Goal: Task Accomplishment & Management: Complete application form

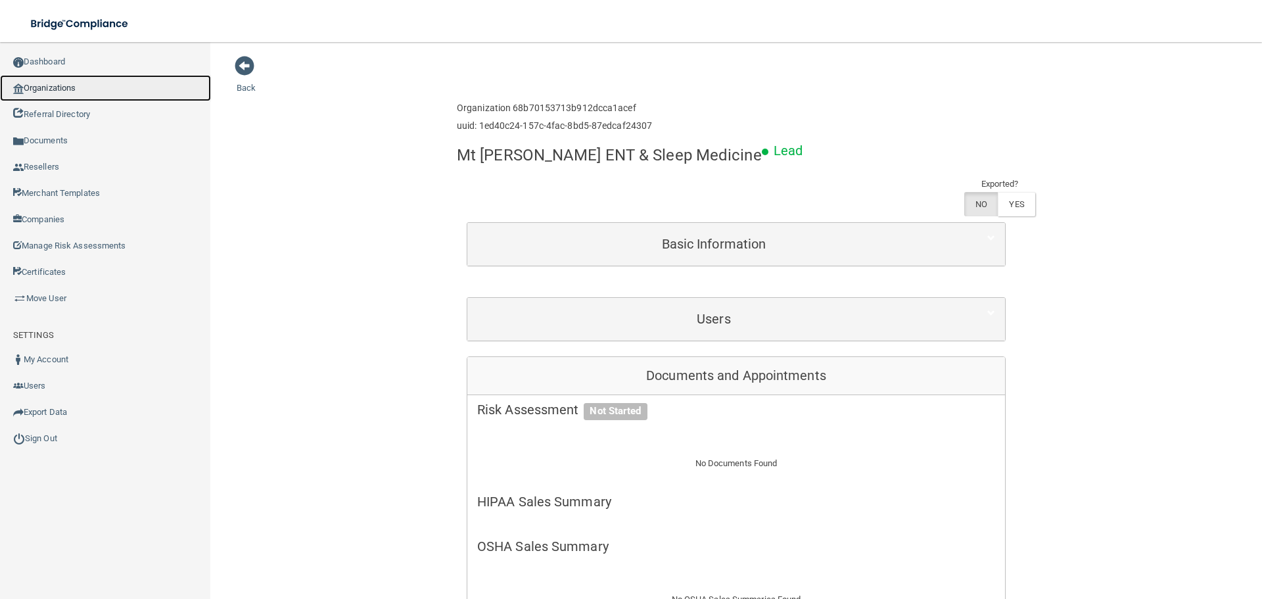
click at [131, 88] on link "Organizations" at bounding box center [105, 88] width 211 height 26
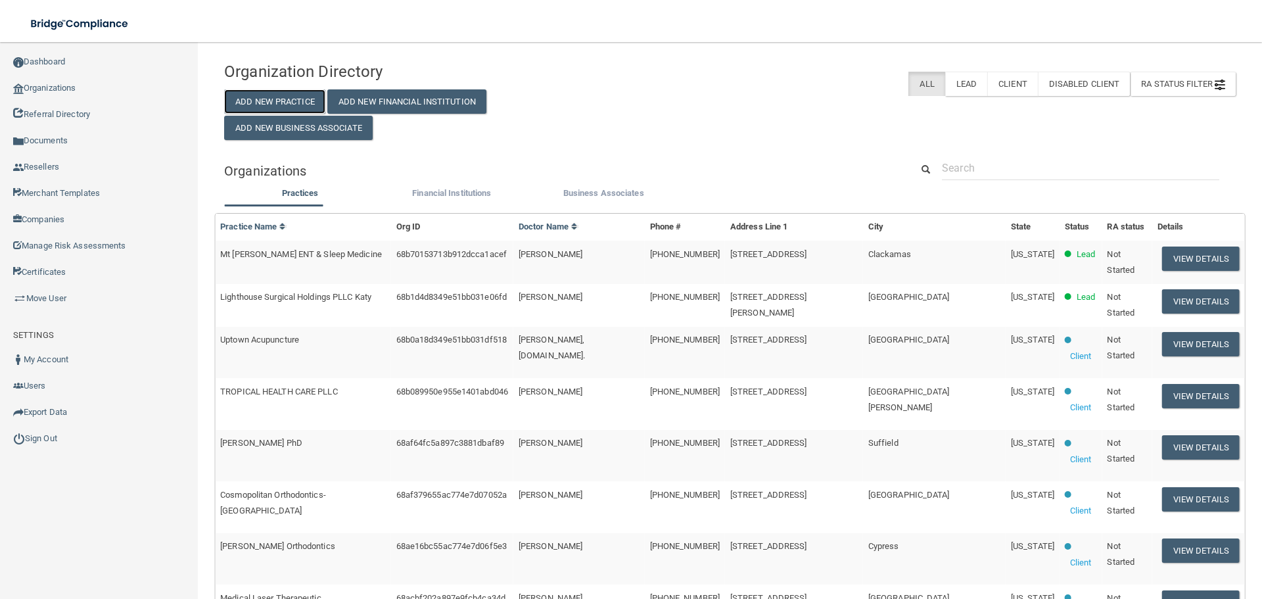
click at [252, 101] on button "Add New Practice" at bounding box center [274, 101] width 101 height 24
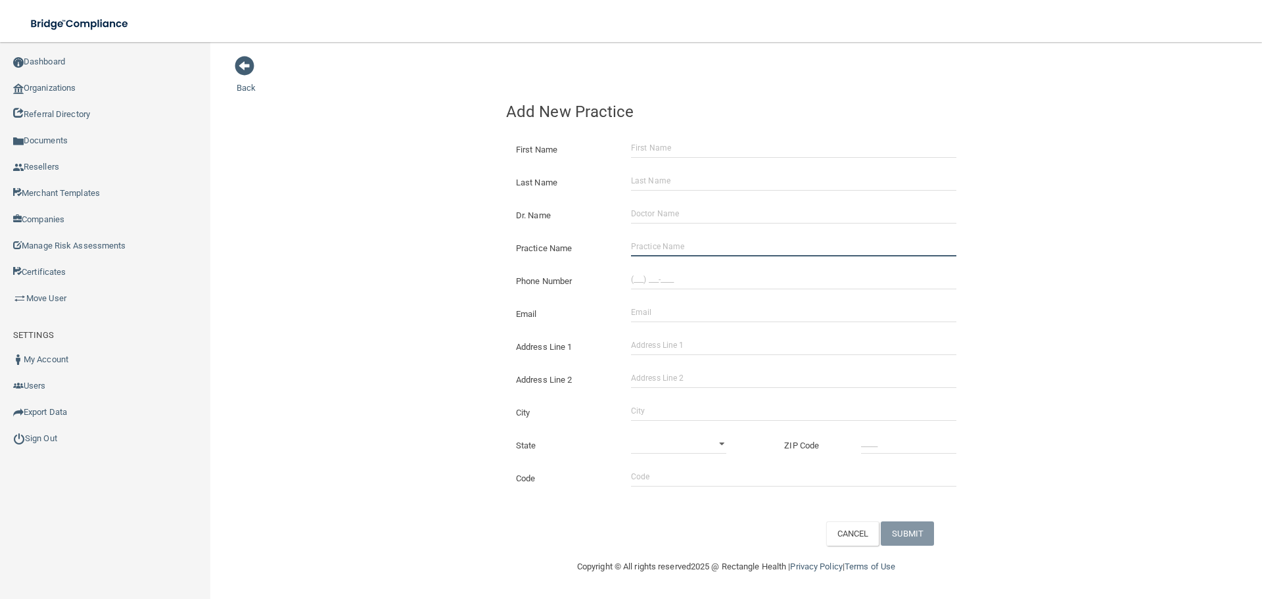
click at [660, 253] on input "Practice Name" at bounding box center [793, 247] width 325 height 20
paste input "Seaside Dentistry"
type input "Seaside Dentistry"
drag, startPoint x: 683, startPoint y: 284, endPoint x: 583, endPoint y: 276, distance: 100.2
click at [683, 284] on input "(___) ___-____" at bounding box center [793, 279] width 325 height 20
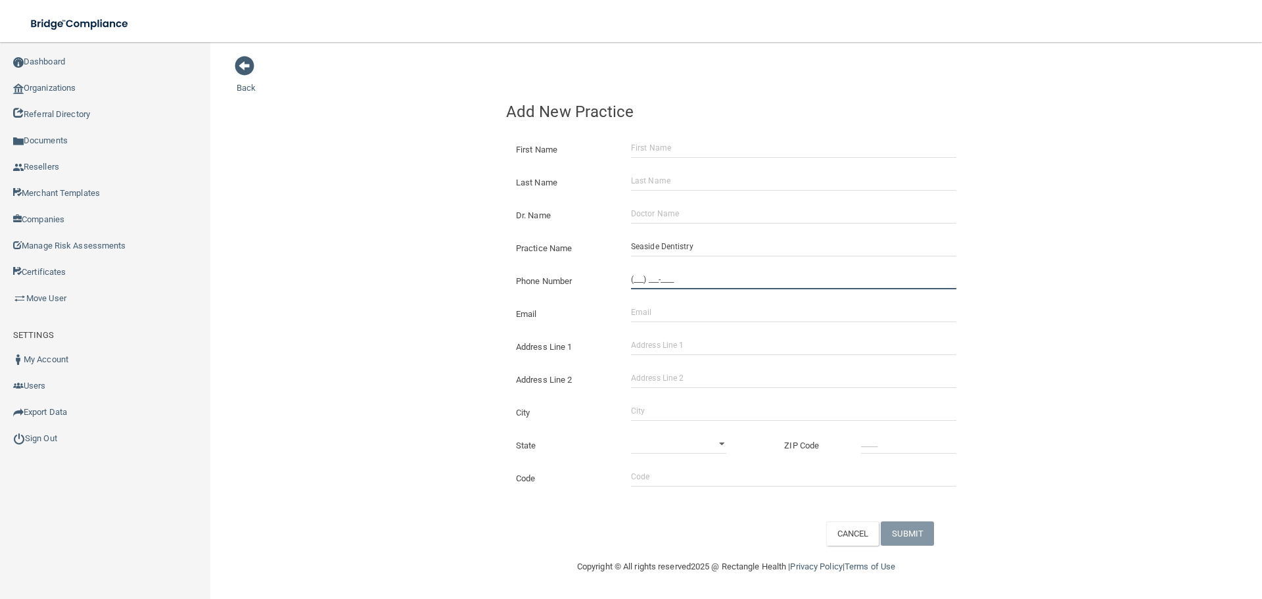
paste input "772) 631-8997"
type input "[PHONE_NUMBER]"
drag, startPoint x: 419, startPoint y: 257, endPoint x: 487, endPoint y: 271, distance: 69.7
click at [419, 257] on div "Back Add New Practice First Name Last Name Dr. Name Practice Name Seaside Denti…" at bounding box center [736, 300] width 999 height 490
click at [657, 314] on input "Email" at bounding box center [793, 312] width 325 height 20
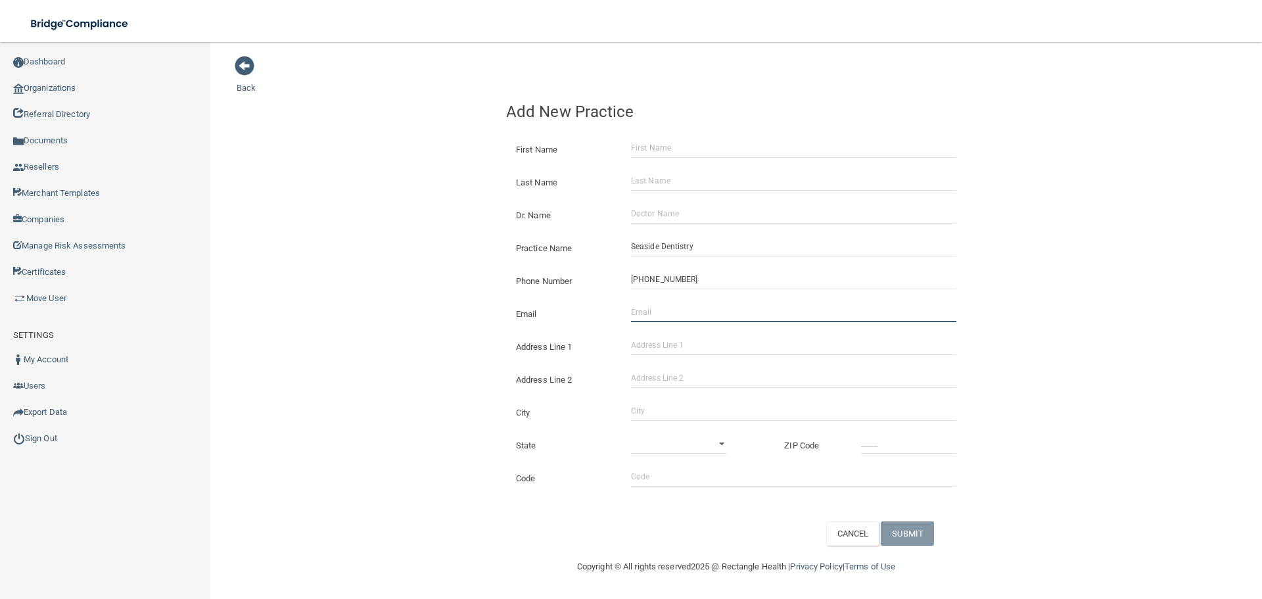
paste input "[EMAIL_ADDRESS][DOMAIN_NAME]"
drag, startPoint x: 651, startPoint y: 319, endPoint x: 626, endPoint y: 318, distance: 24.3
click at [624, 318] on div "[EMAIL_ADDRESS][DOMAIN_NAME] The email address is already taken" at bounding box center [793, 312] width 345 height 20
type input "[EMAIL_ADDRESS][DOMAIN_NAME]"
click at [645, 212] on input "Dr. Name" at bounding box center [793, 214] width 325 height 20
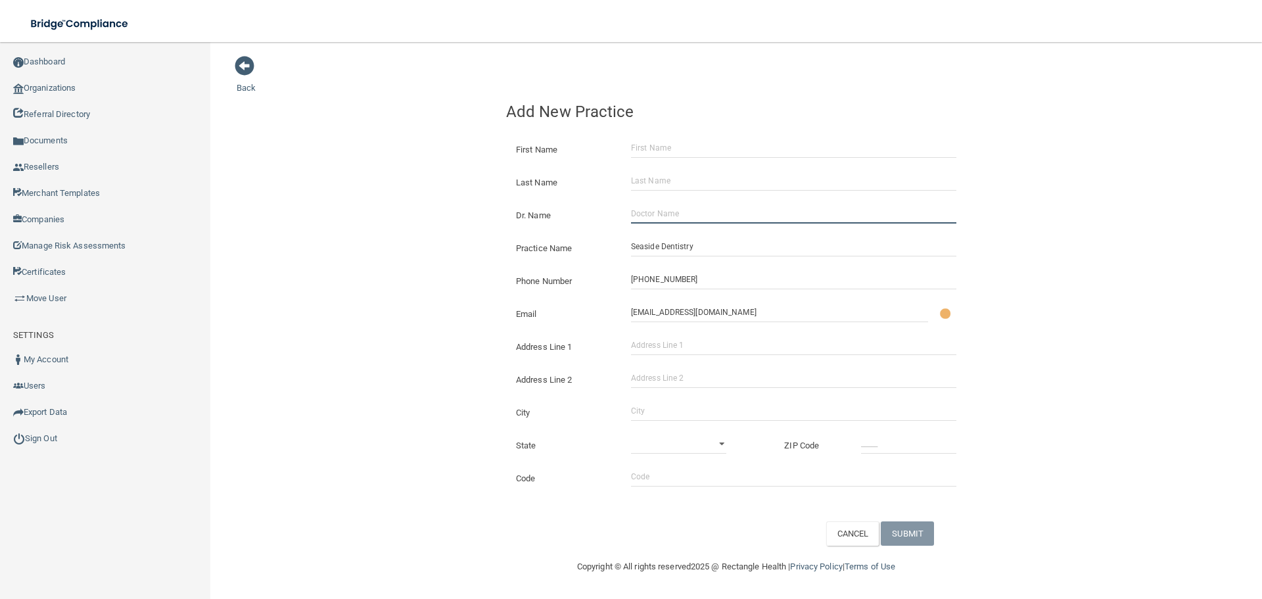
paste input "Dr [PERSON_NAME]"
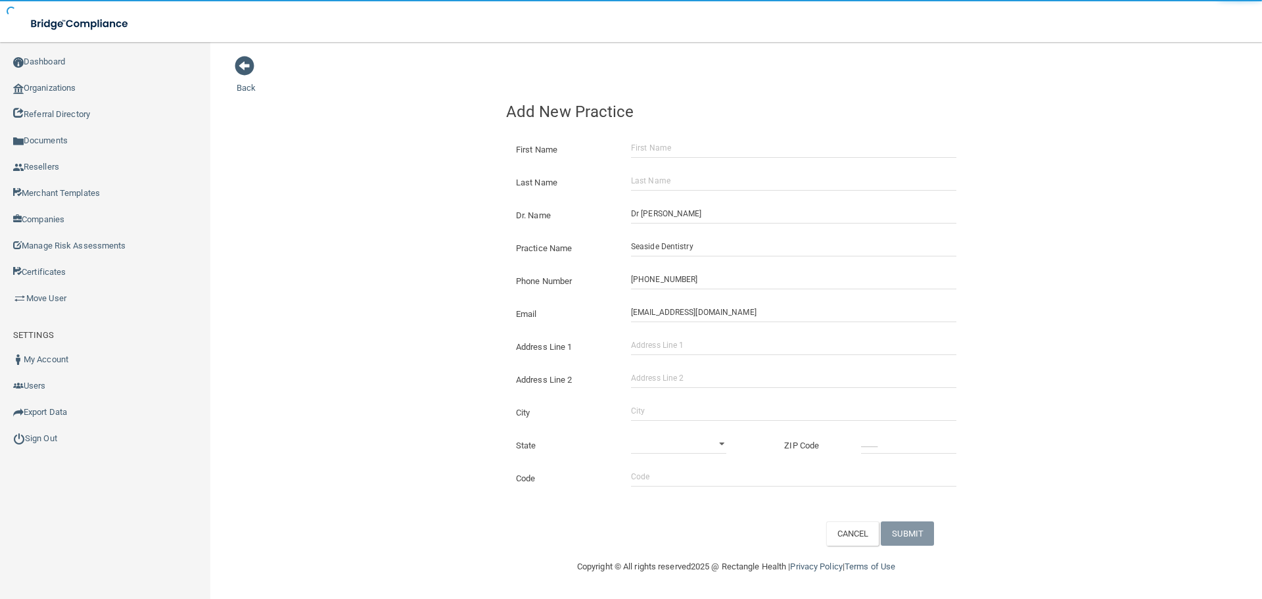
drag, startPoint x: 388, startPoint y: 204, endPoint x: 439, endPoint y: 216, distance: 52.0
click at [409, 209] on div "Back Add New Practice First Name Last Name Dr. Name Dr [PERSON_NAME] Practice N…" at bounding box center [736, 300] width 999 height 490
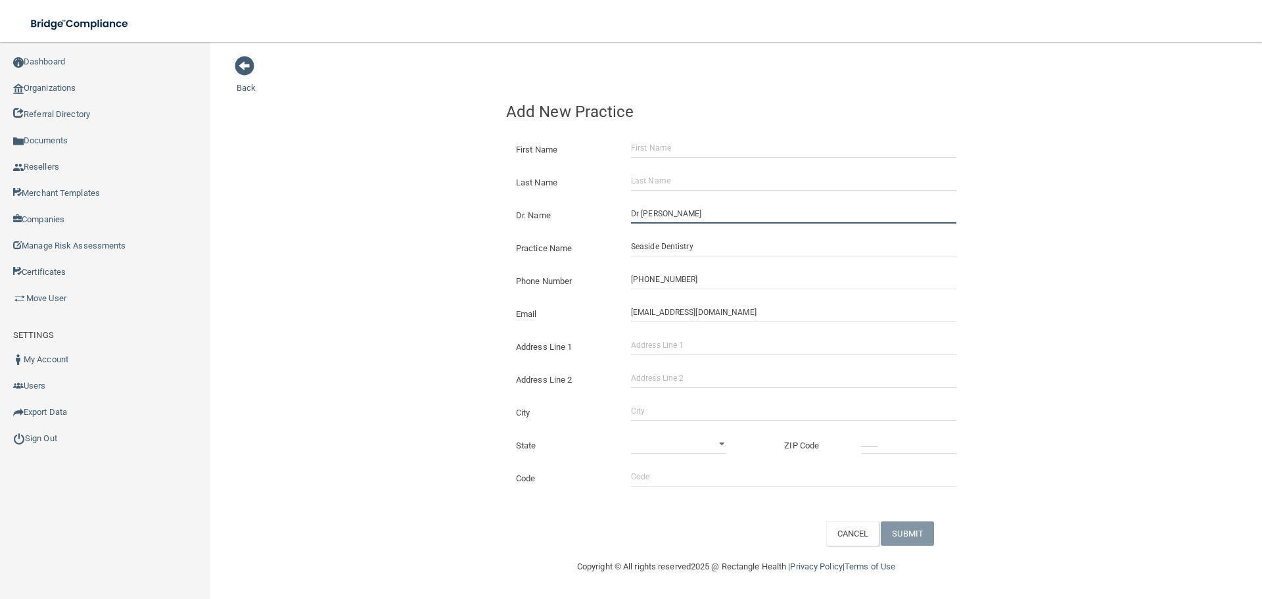
drag, startPoint x: 651, startPoint y: 218, endPoint x: 590, endPoint y: 219, distance: 61.1
click at [590, 204] on div "Dr. Name Dr [PERSON_NAME]" at bounding box center [736, 204] width 460 height 0
type input "Dr [PERSON_NAME]"
click at [651, 149] on input "First Name" at bounding box center [793, 148] width 325 height 20
paste input "[PERSON_NAME]"
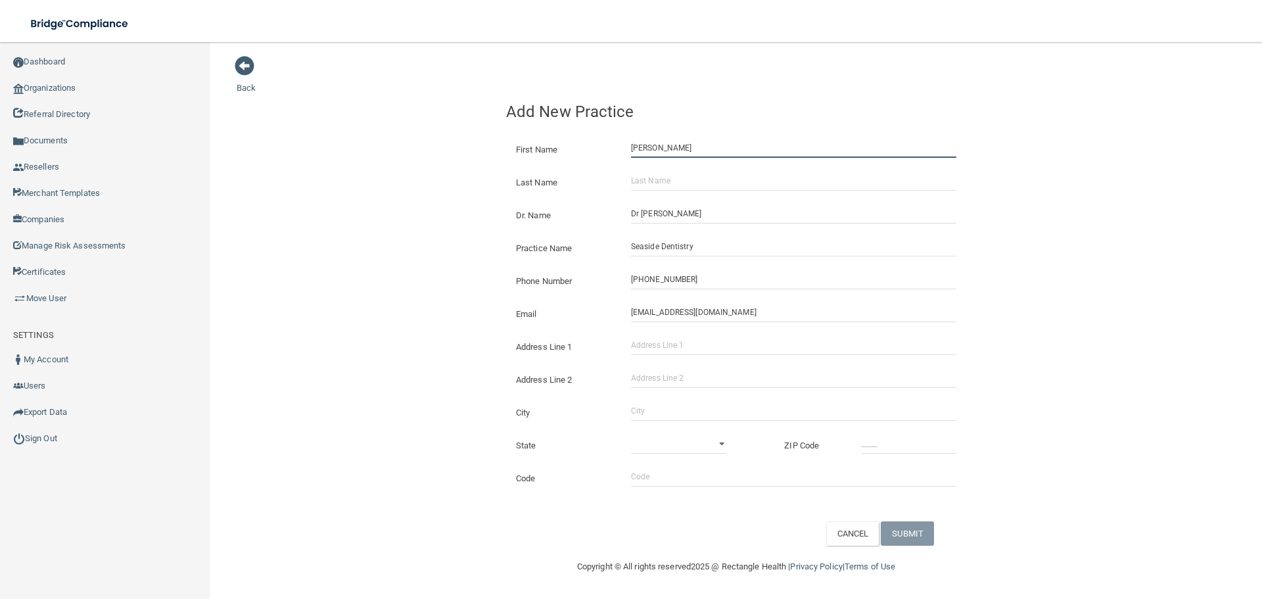
click at [682, 147] on input "[PERSON_NAME]" at bounding box center [793, 148] width 325 height 20
type input "Karissa"
drag, startPoint x: 689, startPoint y: 178, endPoint x: 662, endPoint y: 178, distance: 26.3
click at [689, 178] on input "Last Name" at bounding box center [793, 181] width 325 height 20
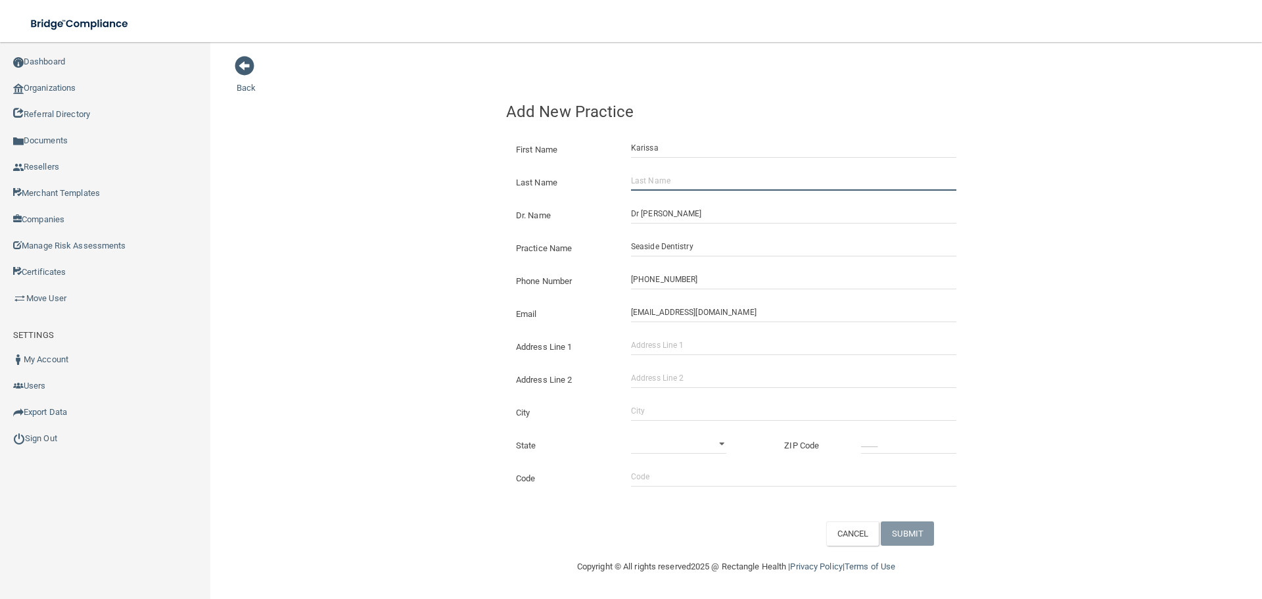
paste input "[PERSON_NAME]"
type input "[PERSON_NAME]"
click at [488, 182] on div "Back Add New Practice First Name [PERSON_NAME] Last Name [PERSON_NAME][GEOGRAPH…" at bounding box center [736, 300] width 999 height 490
click at [695, 349] on input "Address Line 1" at bounding box center [793, 345] width 325 height 20
paste input "[STREET_ADDRESS]"
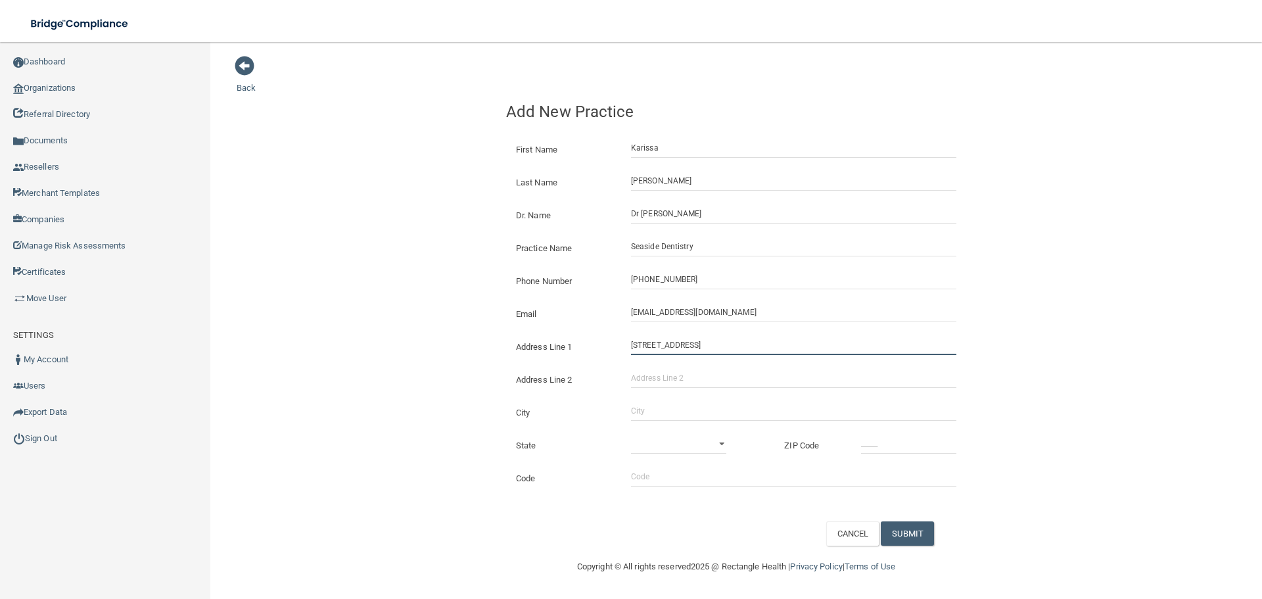
drag, startPoint x: 752, startPoint y: 350, endPoint x: 700, endPoint y: 352, distance: 52.6
click at [700, 352] on input "[STREET_ADDRESS]" at bounding box center [793, 345] width 325 height 20
type input "[STREET_ADDRESS]"
click at [680, 385] on input "Address Line 2" at bounding box center [793, 378] width 325 height 20
paste input "Suite 17"
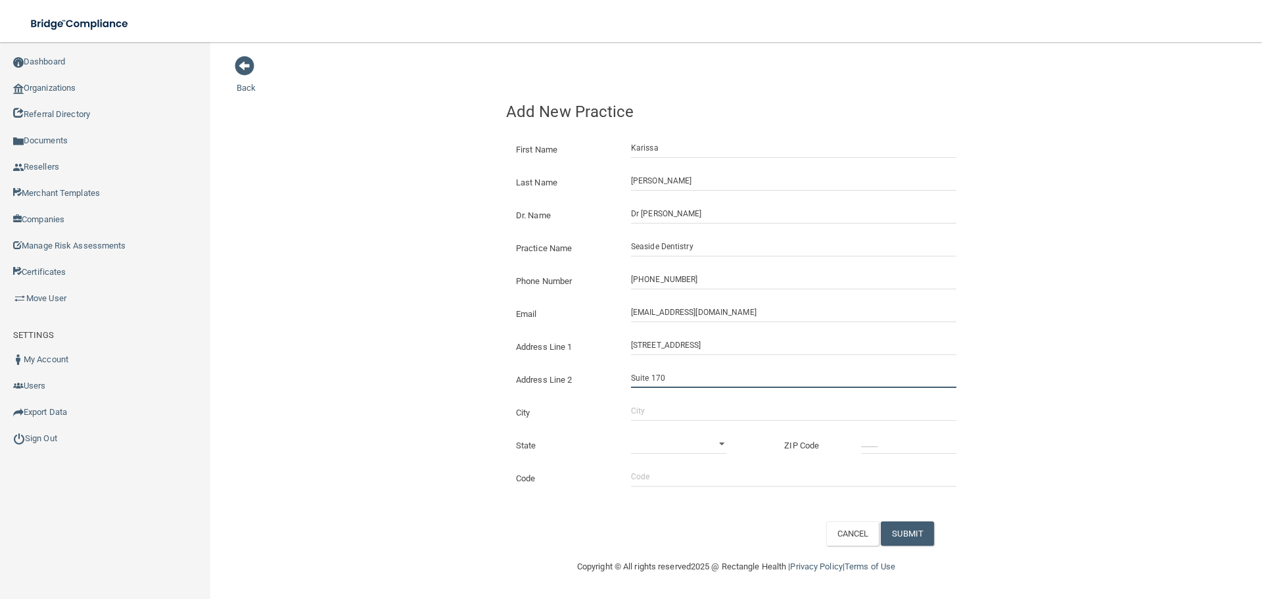
type input "Suite 170"
click at [713, 396] on div "City" at bounding box center [736, 407] width 480 height 33
click at [712, 402] on input "City" at bounding box center [793, 411] width 325 height 20
type input "Jupiter"
click at [699, 437] on select "[US_STATE] [US_STATE] [US_STATE] [US_STATE] [US_STATE] [US_STATE] [US_STATE] [U…" at bounding box center [678, 444] width 95 height 20
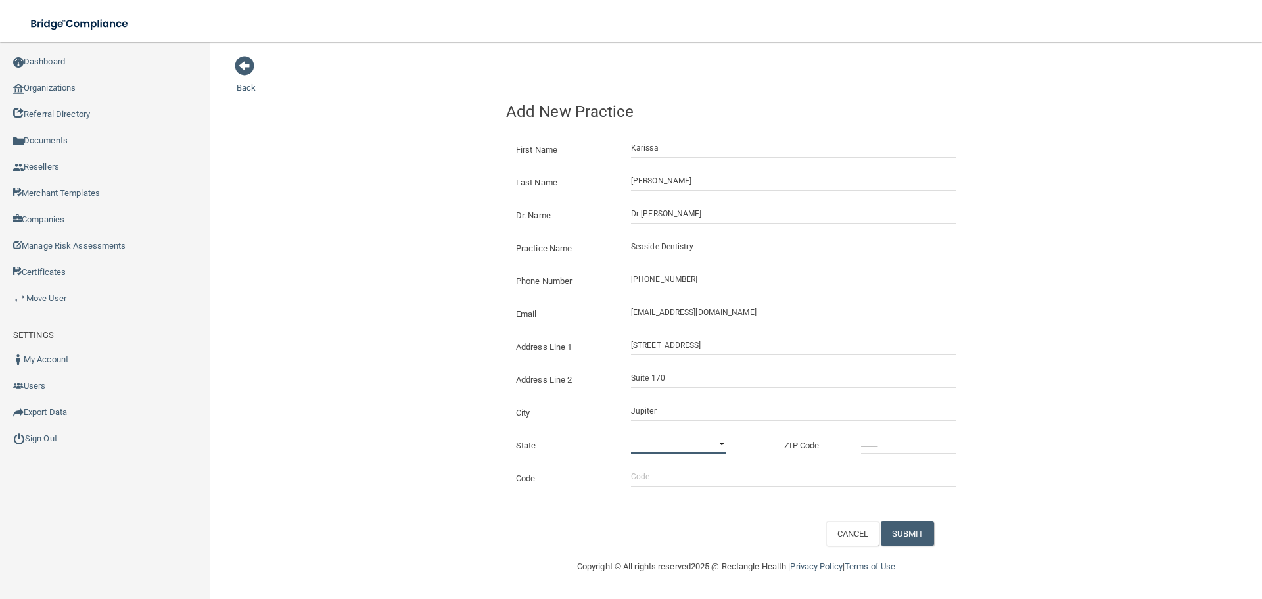
select select "9"
click at [631, 434] on select "[US_STATE] [US_STATE] [US_STATE] [US_STATE] [US_STATE] [US_STATE] [US_STATE] [U…" at bounding box center [678, 444] width 95 height 20
click at [870, 432] on div "State [US_STATE] [US_STATE] [US_STATE] [US_STATE] [US_STATE] [US_STATE] [US_STA…" at bounding box center [736, 440] width 480 height 33
click at [896, 444] on input "_____" at bounding box center [908, 444] width 95 height 20
type input "33458"
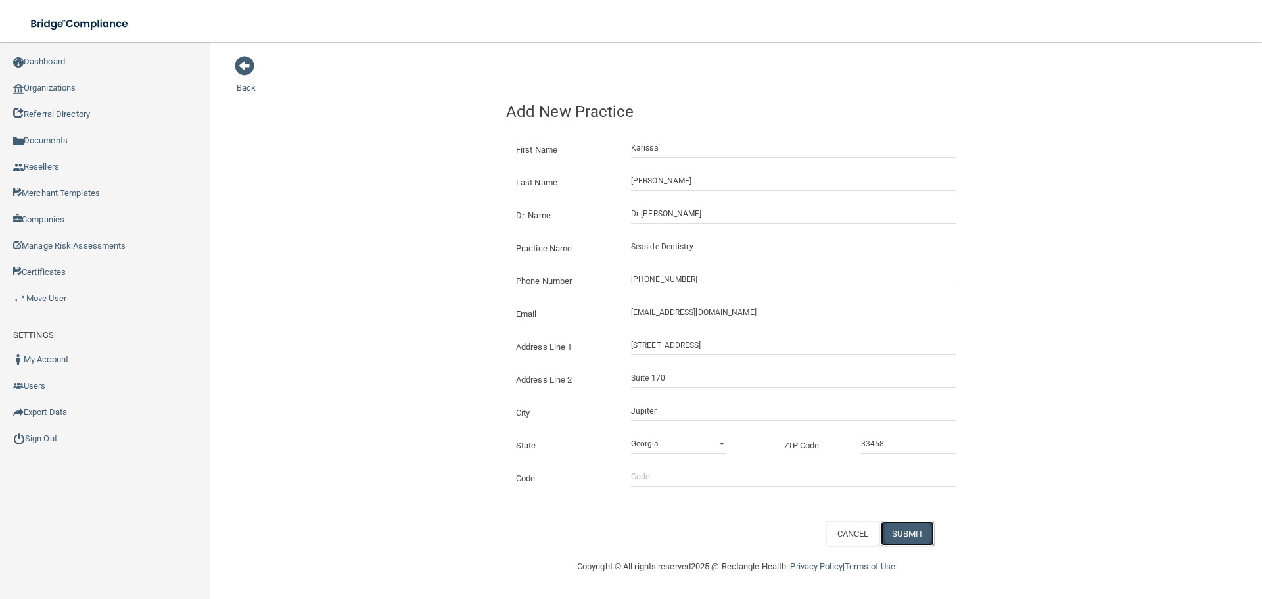
click at [908, 535] on button "SUBMIT" at bounding box center [907, 533] width 53 height 24
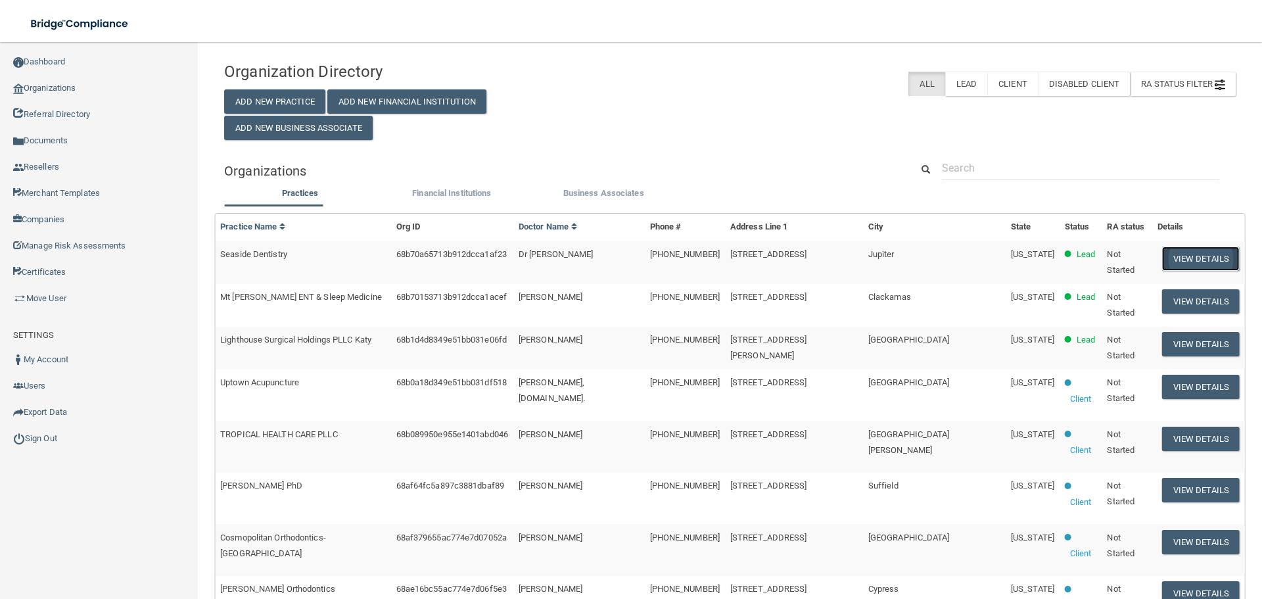
click at [1177, 257] on button "View Details" at bounding box center [1201, 258] width 78 height 24
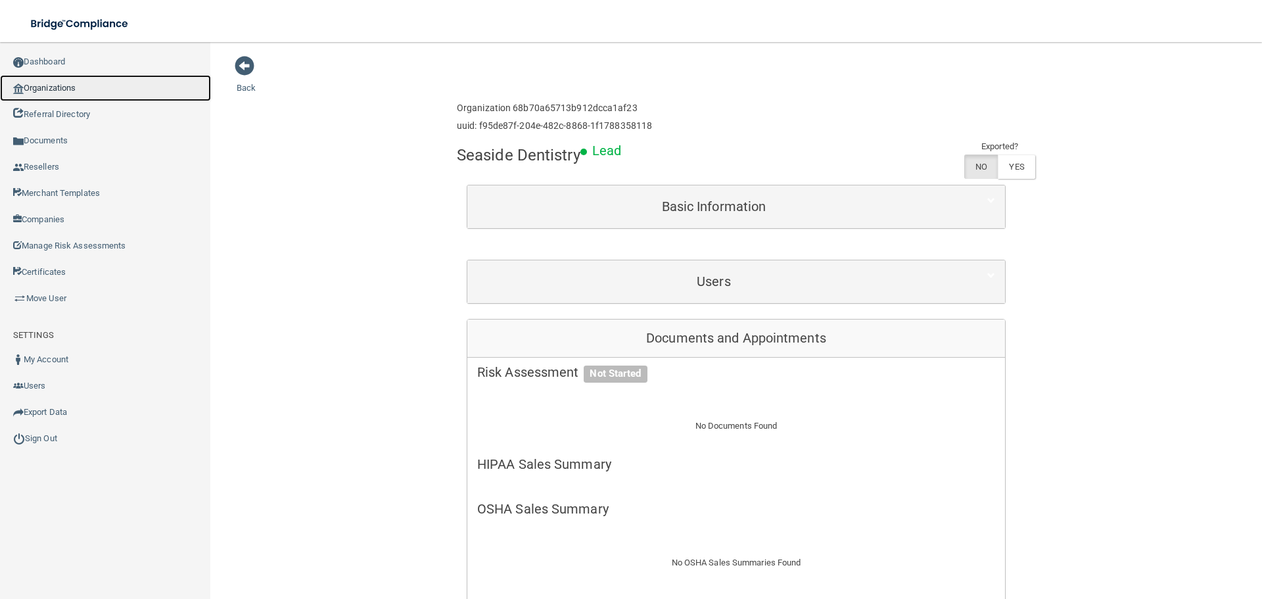
click at [147, 92] on link "Organizations" at bounding box center [105, 88] width 211 height 26
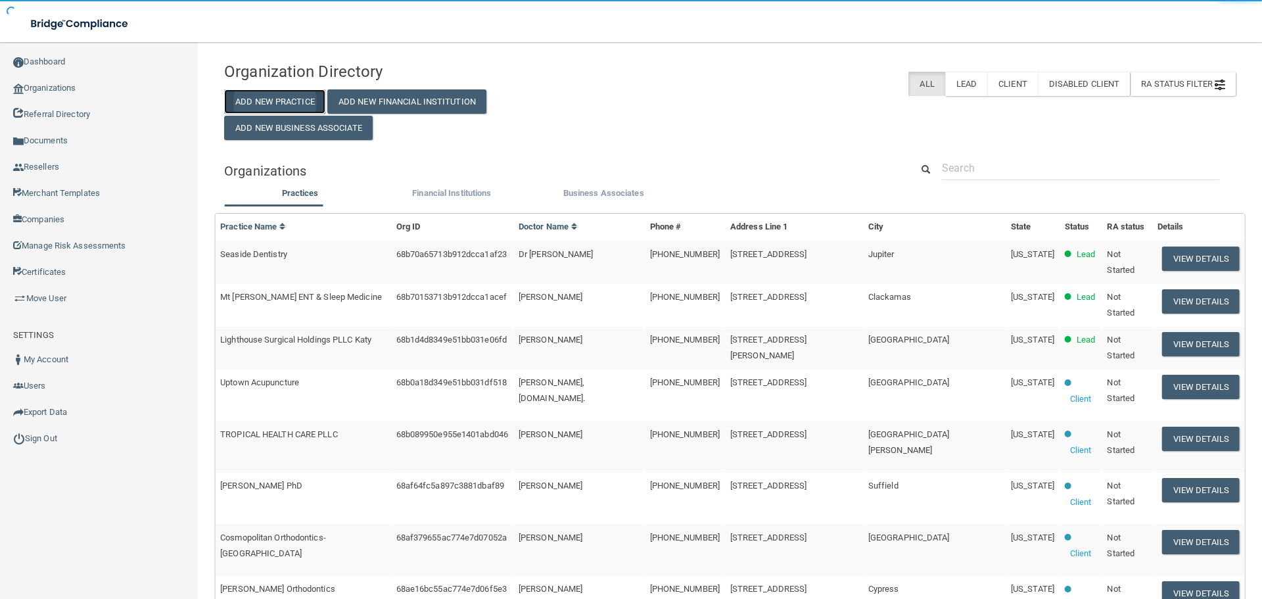
click at [312, 104] on button "Add New Practice" at bounding box center [274, 101] width 101 height 24
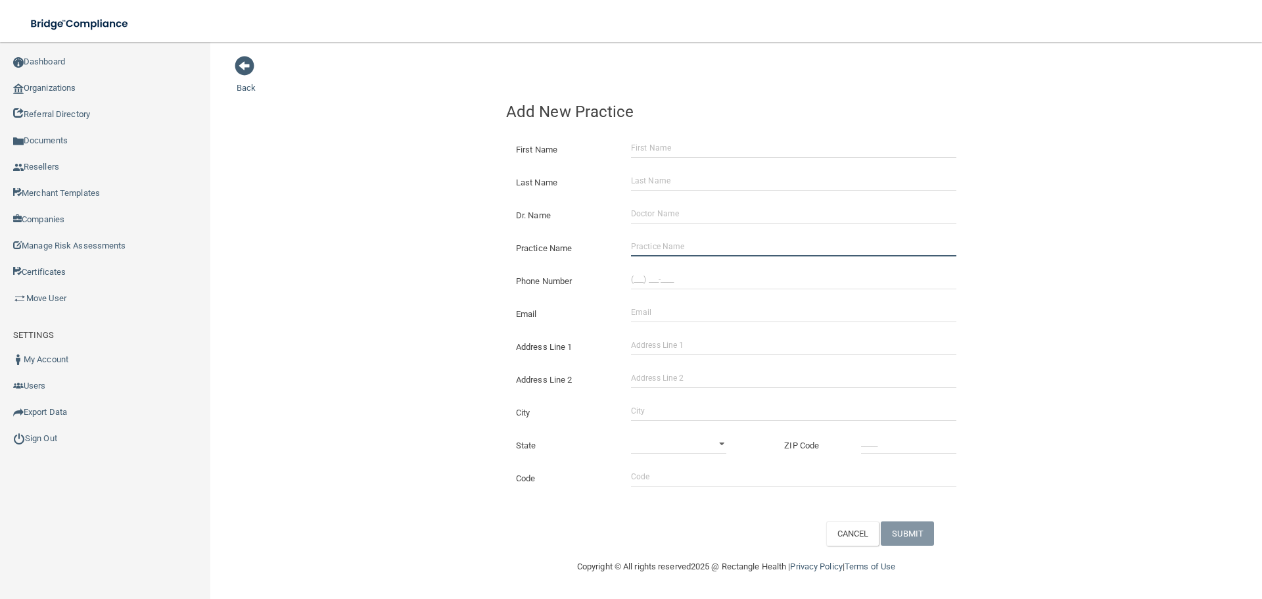
click at [659, 241] on input "Practice Name" at bounding box center [793, 247] width 325 height 20
paste input "Cosmopolitan Orthodontics - [GEOGRAPHIC_DATA]"
type input "Cosmopolitan Orthodontics - [GEOGRAPHIC_DATA]"
click at [465, 237] on div "Back Add New Practice First Name Last Name Dr. Name Practice Name Cosmopolitan …" at bounding box center [736, 300] width 999 height 490
click at [676, 266] on div "Phone Number" at bounding box center [736, 276] width 480 height 33
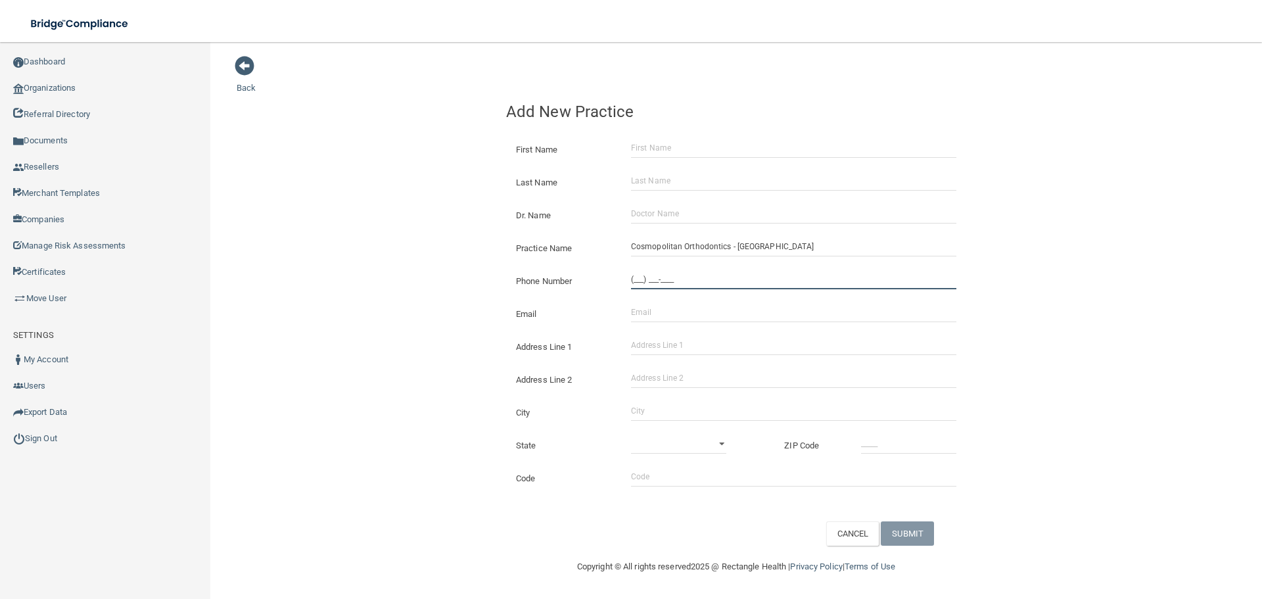
drag, startPoint x: 676, startPoint y: 274, endPoint x: 712, endPoint y: 286, distance: 38.0
click at [676, 275] on input "(___) ___-____" at bounding box center [793, 279] width 325 height 20
paste input "952) 469-3333"
type input "[PHONE_NUMBER]"
click at [668, 346] on input "Address Line 1" at bounding box center [793, 345] width 325 height 20
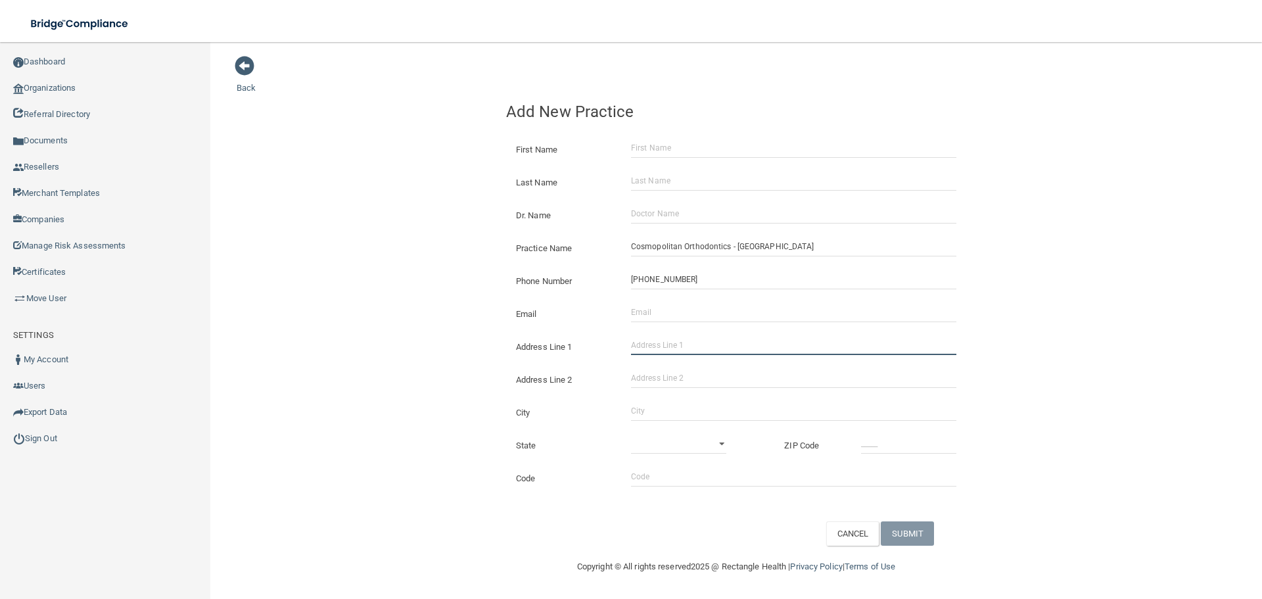
paste input "17757 Juniper Path"
type input "17757 Juniper Path"
drag, startPoint x: 668, startPoint y: 405, endPoint x: 642, endPoint y: 397, distance: 27.6
click at [668, 405] on input "City" at bounding box center [793, 411] width 325 height 20
type input "[GEOGRAPHIC_DATA]"
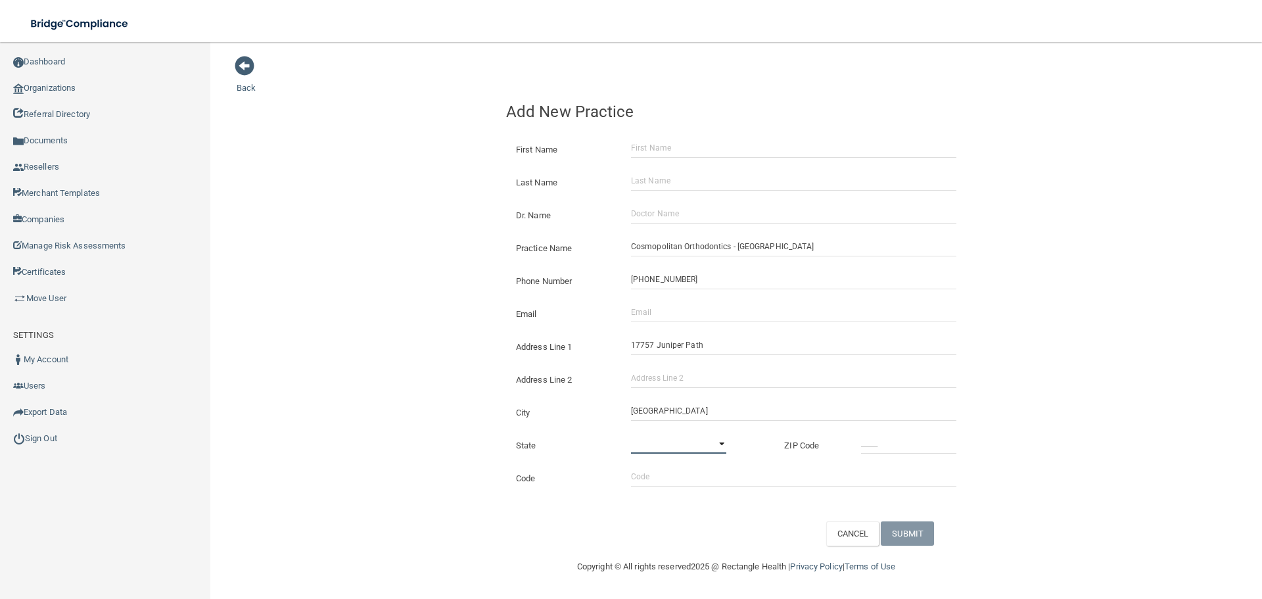
click at [657, 445] on select "[US_STATE] [US_STATE] [US_STATE] [US_STATE] [US_STATE] [US_STATE] [US_STATE] [U…" at bounding box center [678, 444] width 95 height 20
select select "23"
click at [631, 434] on select "[US_STATE] [US_STATE] [US_STATE] [US_STATE] [US_STATE] [US_STATE] [US_STATE] [U…" at bounding box center [678, 444] width 95 height 20
drag, startPoint x: 877, startPoint y: 428, endPoint x: 889, endPoint y: 444, distance: 20.1
click at [885, 436] on div "State [US_STATE] [US_STATE] [US_STATE] [US_STATE] [US_STATE] [US_STATE] [US_STA…" at bounding box center [736, 440] width 480 height 33
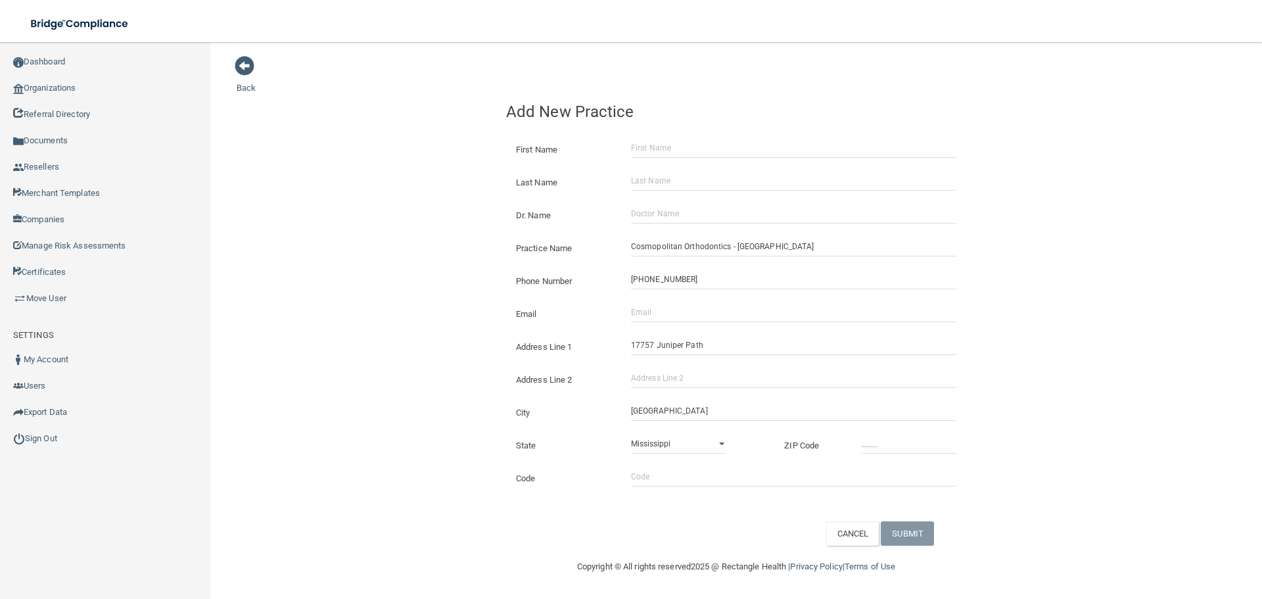
click at [892, 464] on div "Code" at bounding box center [736, 473] width 480 height 33
click at [888, 444] on input "_____" at bounding box center [908, 444] width 95 height 20
type input "55044"
click at [666, 315] on input "Email" at bounding box center [793, 312] width 325 height 20
paste input "[EMAIL_ADDRESS][DOMAIN_NAME]"
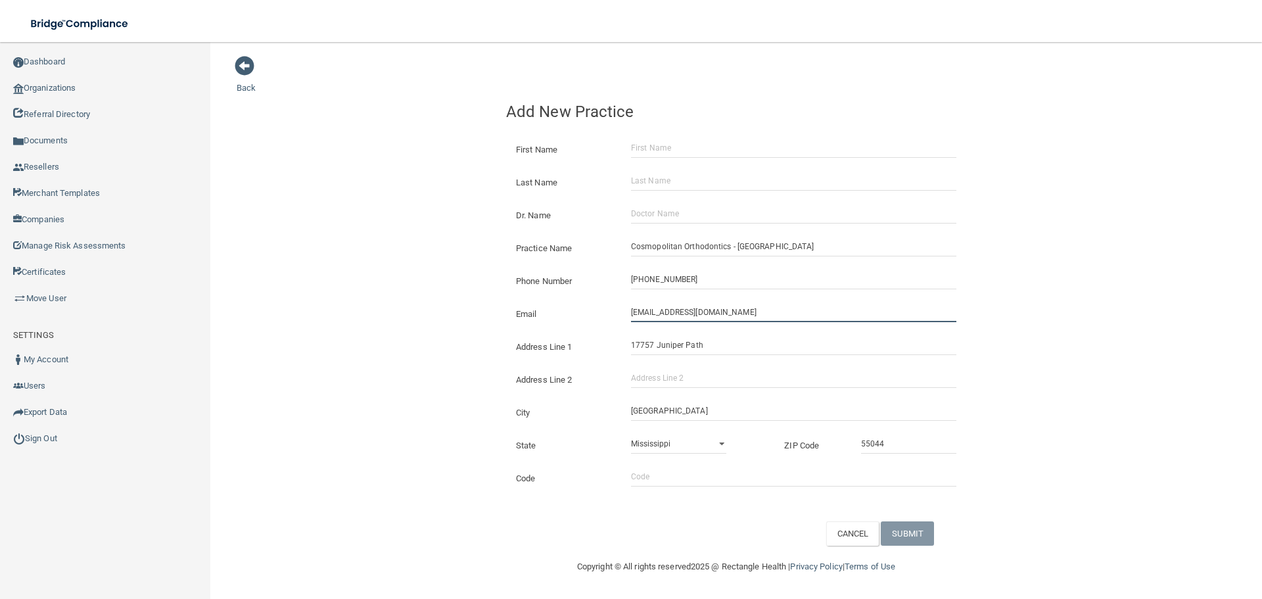
type input "[EMAIL_ADDRESS][DOMAIN_NAME]"
click at [607, 298] on div "Email [EMAIL_ADDRESS][DOMAIN_NAME] The email address is already taken" at bounding box center [736, 308] width 480 height 33
click at [683, 211] on input "Dr. Name" at bounding box center [793, 214] width 325 height 20
paste input "[PERSON_NAME]"
type input "[PERSON_NAME]"
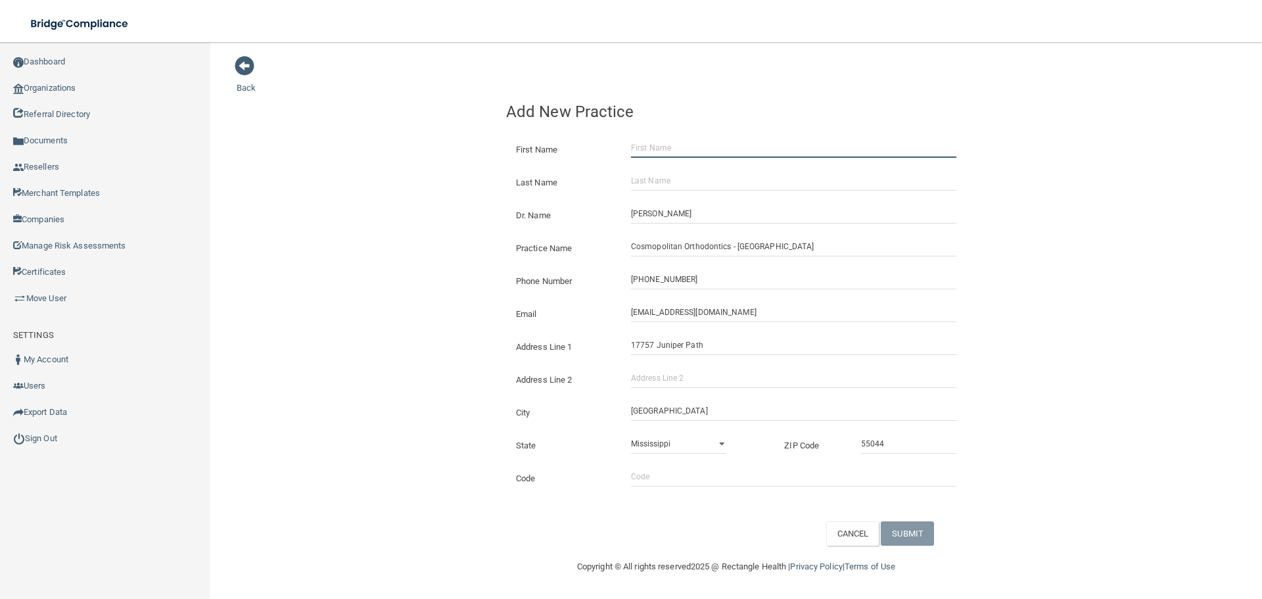
click at [638, 145] on input "First Name" at bounding box center [793, 148] width 325 height 20
paste input "Select Item 1 [PERSON_NAME]"
click at [741, 149] on input "Select Item 1 [PERSON_NAME]" at bounding box center [793, 148] width 325 height 20
type input "Select Item 1 Brittany"
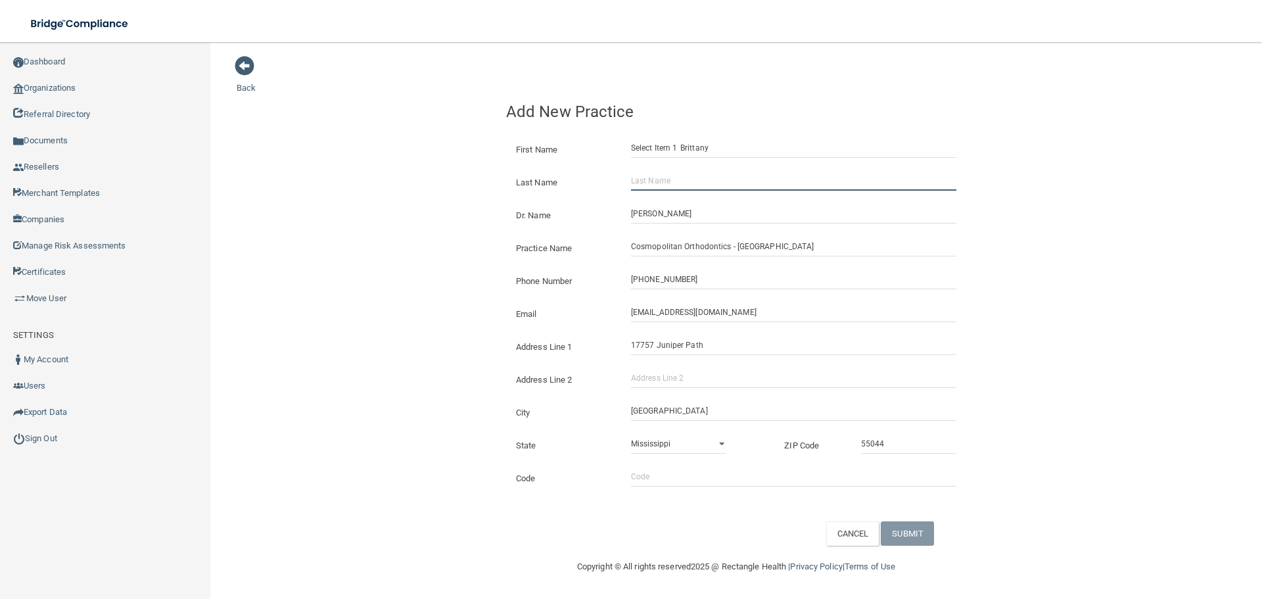
click at [738, 183] on input "Last Name" at bounding box center [793, 181] width 325 height 20
paste input "[PERSON_NAME]"
type input "[PERSON_NAME]"
drag, startPoint x: 697, startPoint y: 149, endPoint x: 524, endPoint y: 161, distance: 173.9
click at [485, 147] on div "Back Add New Practice First Name Select Item 1 [PERSON_NAME] Last Name [PERSON_…" at bounding box center [736, 300] width 999 height 490
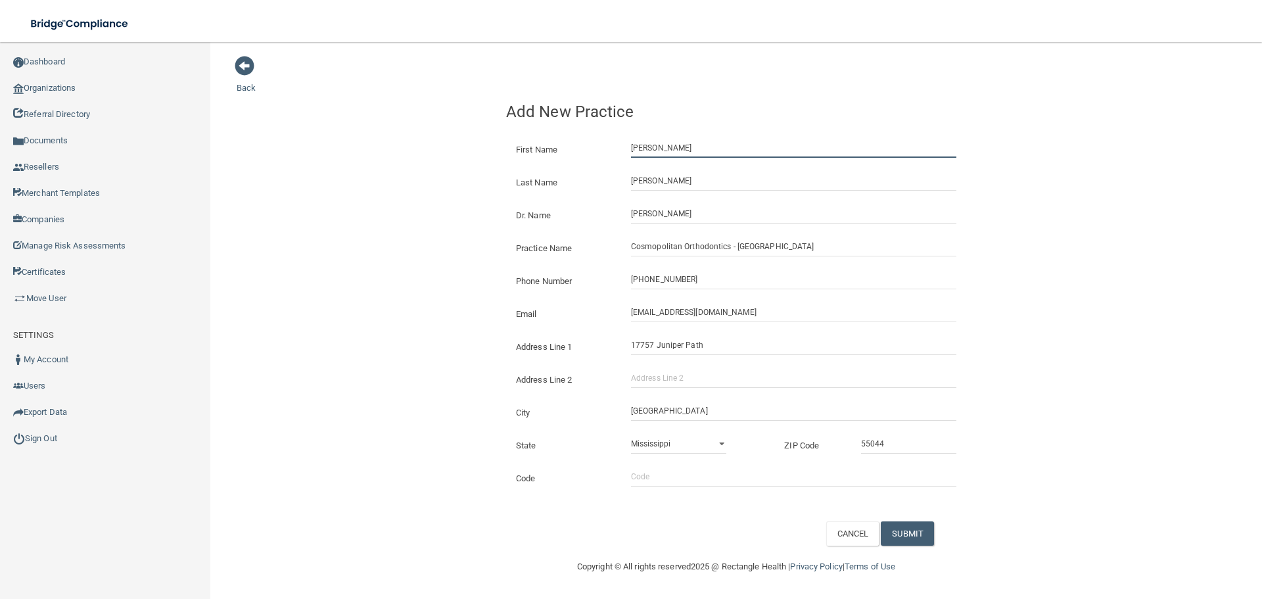
type input "[PERSON_NAME]"
click at [937, 526] on div "CANCEL SUBMIT" at bounding box center [896, 533] width 160 height 24
click at [931, 528] on button "SUBMIT" at bounding box center [907, 533] width 53 height 24
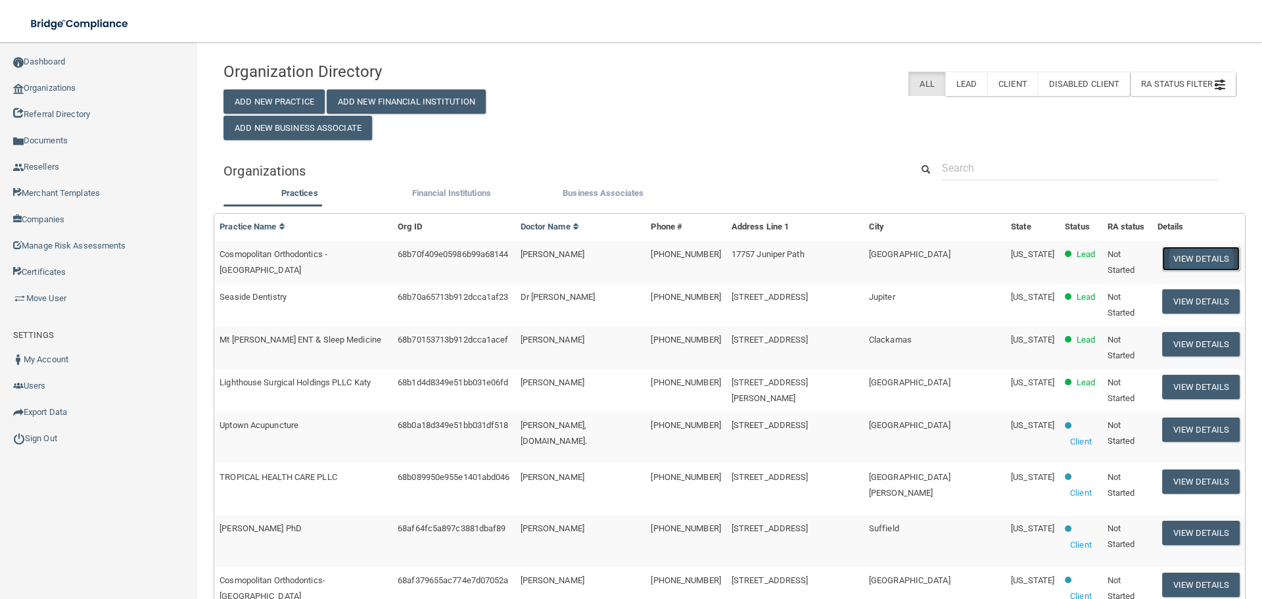
click at [1174, 246] on button "View Details" at bounding box center [1201, 258] width 78 height 24
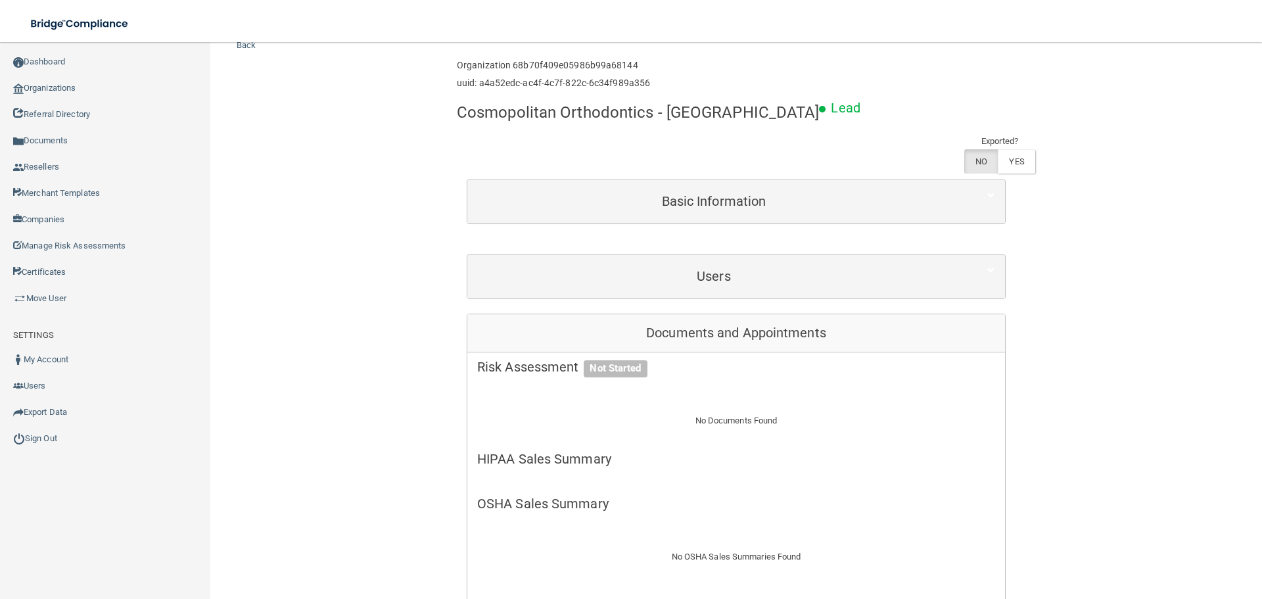
scroll to position [66, 0]
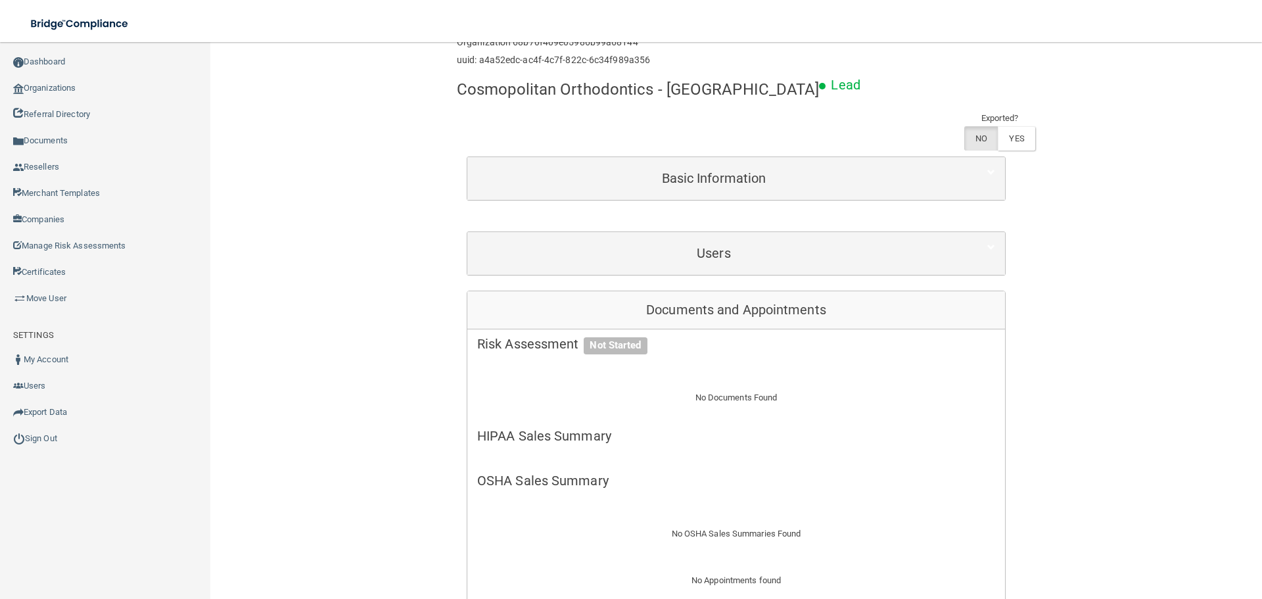
click at [1178, 267] on div "Back Enterprise » Organization 68b70f409e05986b99a68144 uuid: a4a52edc-ac4f-4c7…" at bounding box center [736, 567] width 999 height 1157
click at [101, 82] on link "Organizations" at bounding box center [105, 88] width 211 height 26
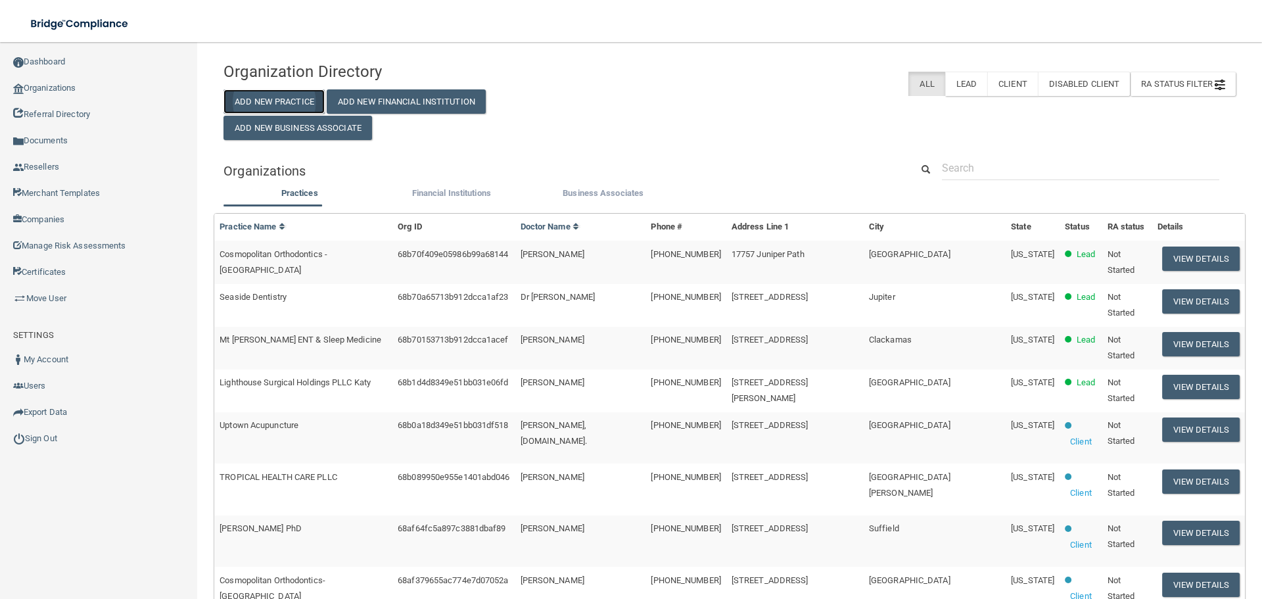
click at [306, 103] on button "Add New Practice" at bounding box center [273, 101] width 101 height 24
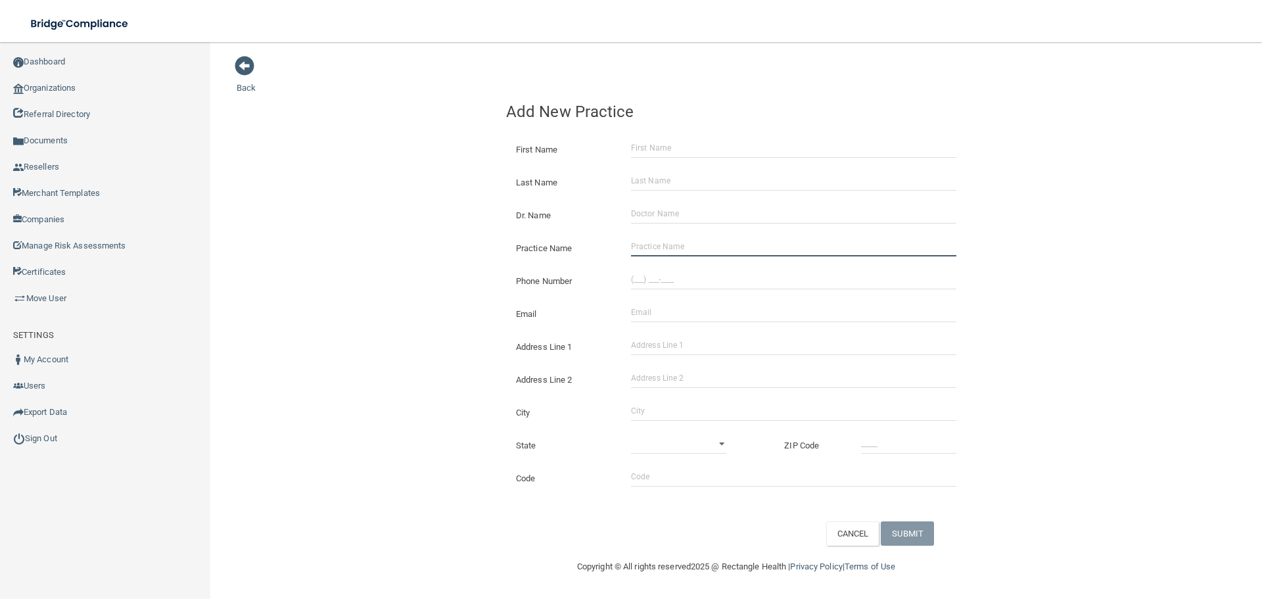
click at [654, 242] on input "Practice Name" at bounding box center [793, 247] width 325 height 20
paste input "Cosmopolitan Orthodontics - [GEOGRAPHIC_DATA]"
type input "Cosmopolitan Orthodontics - [GEOGRAPHIC_DATA]"
click at [649, 290] on div "Phone Number" at bounding box center [736, 276] width 480 height 33
click at [647, 284] on input "(___) ___-____" at bounding box center [793, 279] width 325 height 20
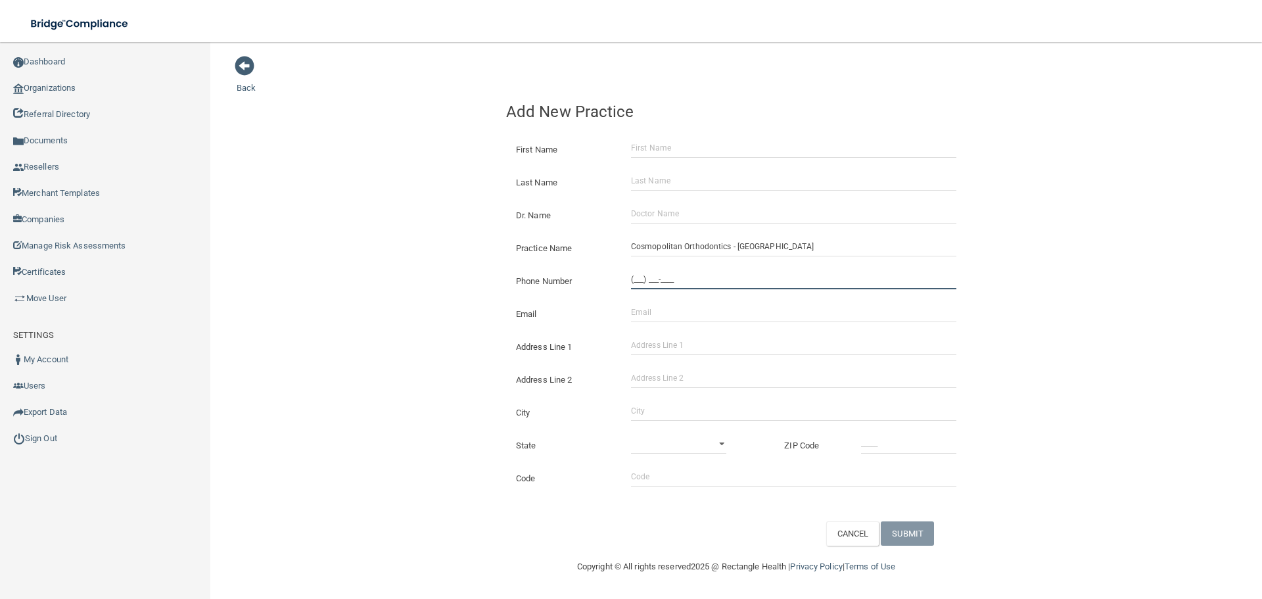
paste input "952) 469-3333"
type input "[PHONE_NUMBER]"
drag, startPoint x: 672, startPoint y: 329, endPoint x: 676, endPoint y: 341, distance: 13.1
click at [672, 332] on div "Address Line 1" at bounding box center [736, 341] width 480 height 33
click at [678, 343] on input "Address Line 1" at bounding box center [793, 345] width 325 height 20
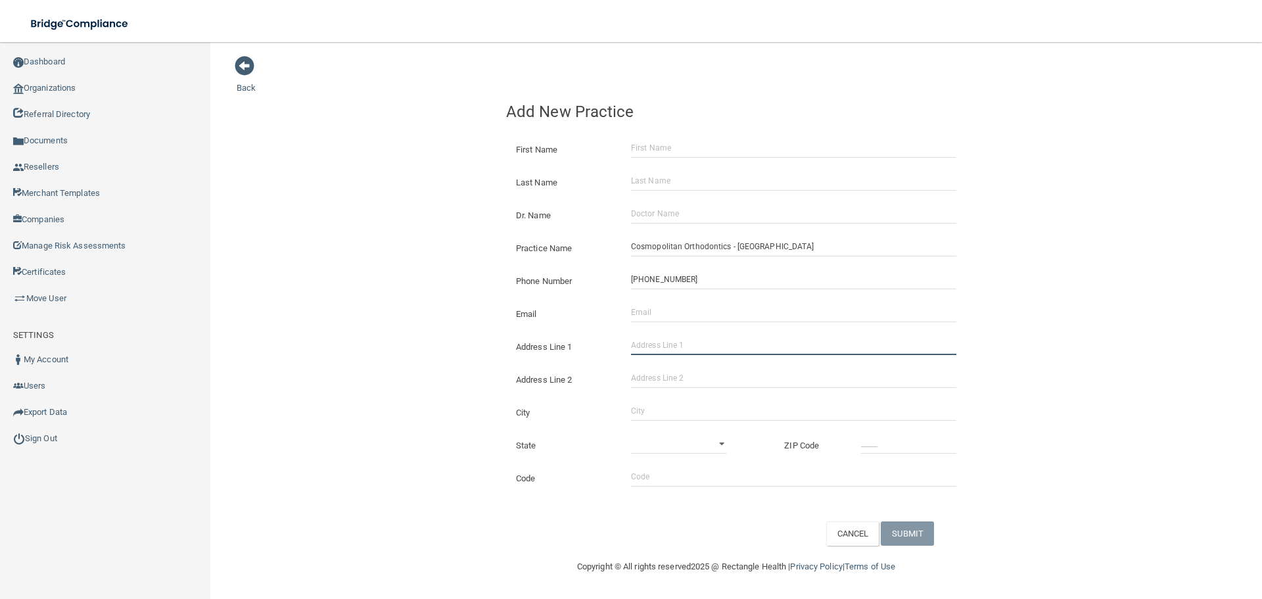
paste input "17757 Juniper Path"
type input "17757 Juniper Path"
click at [664, 407] on input "City" at bounding box center [793, 411] width 325 height 20
type input "[GEOGRAPHIC_DATA]"
click at [665, 447] on select "[US_STATE] [US_STATE] [US_STATE] [US_STATE] [US_STATE] [US_STATE] [US_STATE] [U…" at bounding box center [678, 444] width 95 height 20
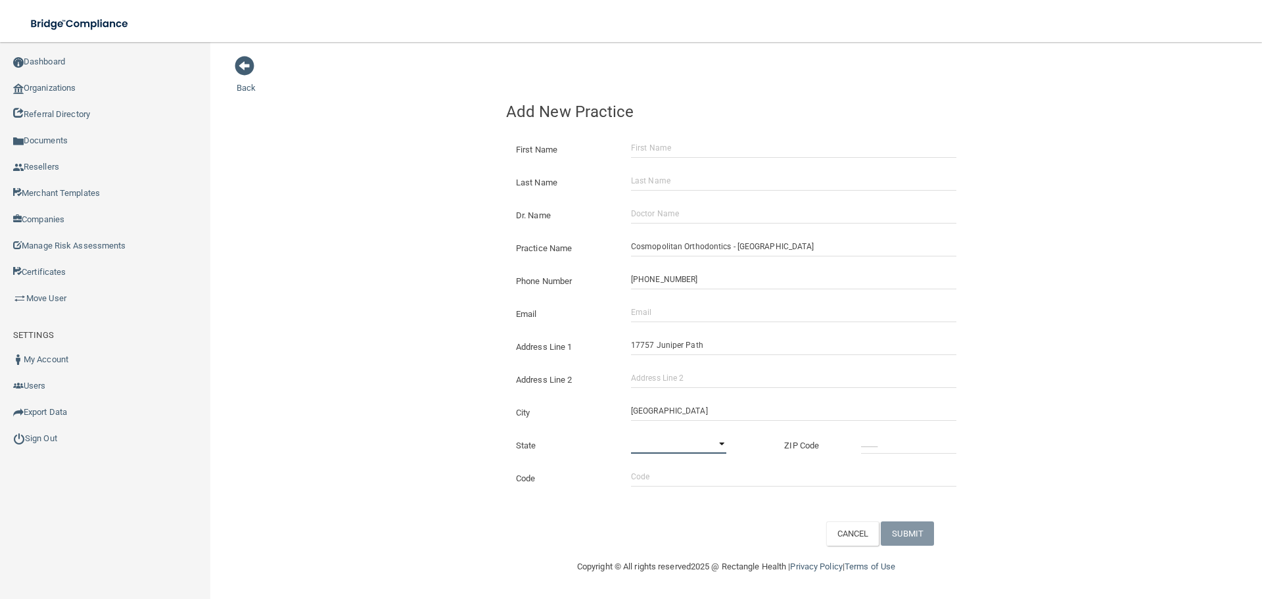
select select "23"
click at [631, 434] on select "[US_STATE] [US_STATE] [US_STATE] [US_STATE] [US_STATE] [US_STATE] [US_STATE] [U…" at bounding box center [678, 444] width 95 height 20
click at [869, 444] on input "_____" at bounding box center [908, 444] width 95 height 20
type input "55044"
click at [868, 358] on div "Address Line 2" at bounding box center [736, 374] width 480 height 33
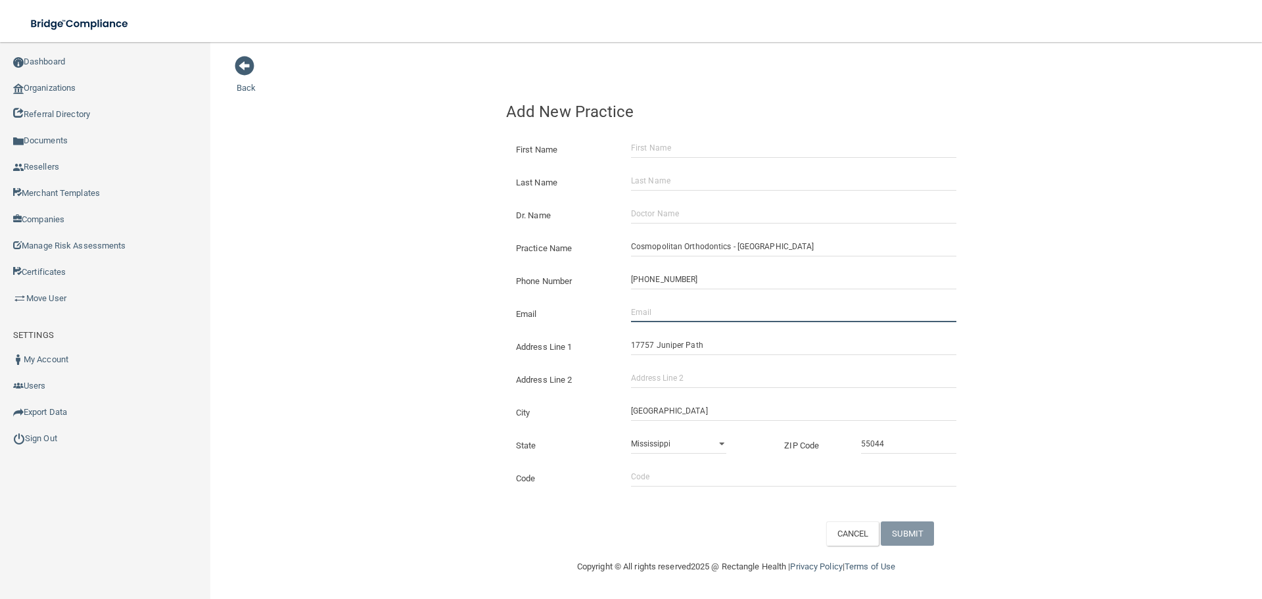
click at [661, 312] on input "Email" at bounding box center [793, 312] width 325 height 20
paste input "[EMAIL_ADDRESS][DOMAIN_NAME]"
click at [632, 312] on input "[EMAIL_ADDRESS][DOMAIN_NAME]" at bounding box center [793, 312] width 325 height 20
type input "[EMAIL_ADDRESS][DOMAIN_NAME]"
click at [562, 277] on label "Phone Number" at bounding box center [563, 281] width 115 height 16
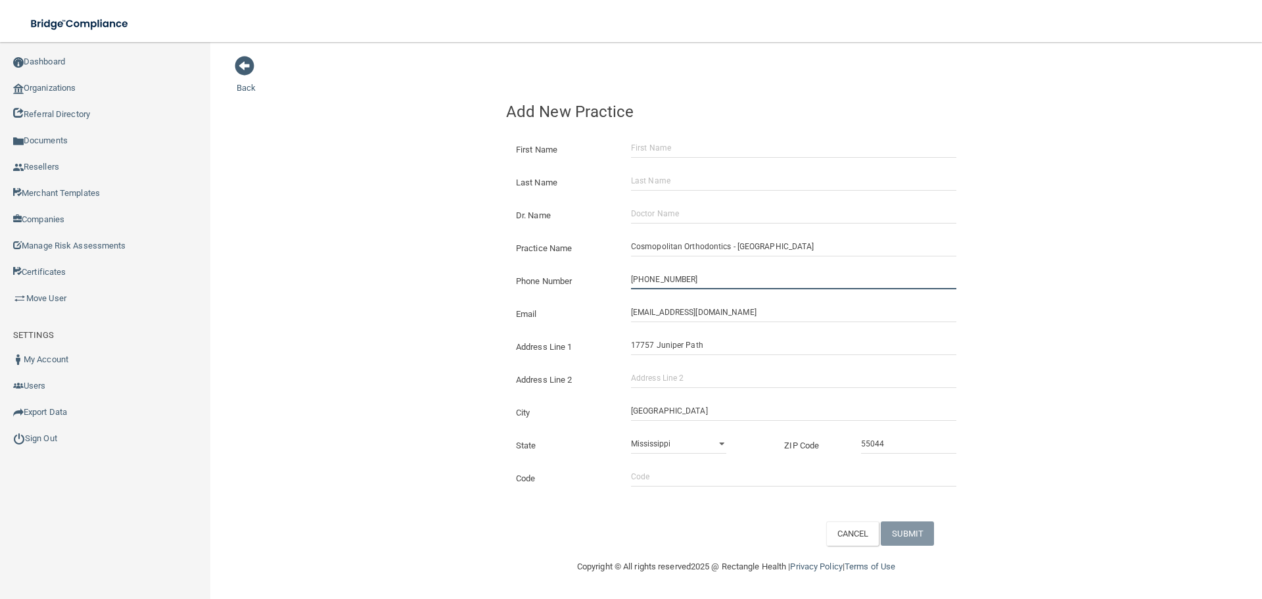
click at [631, 277] on input "[PHONE_NUMBER]" at bounding box center [793, 279] width 325 height 20
drag, startPoint x: 645, startPoint y: 208, endPoint x: 692, endPoint y: 210, distance: 46.7
click at [645, 208] on input "Dr. Name" at bounding box center [793, 214] width 325 height 20
paste input "[PERSON_NAME]"
type input "[PERSON_NAME]"
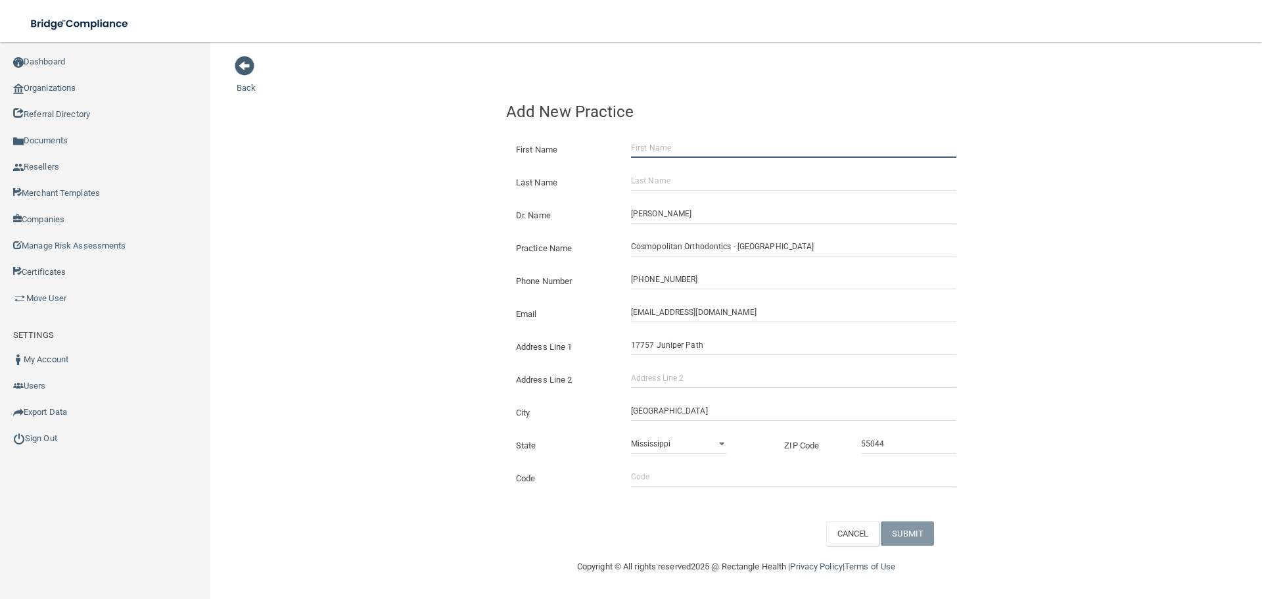
click at [664, 144] on input "First Name" at bounding box center [793, 148] width 325 height 20
paste input "[PERSON_NAME]"
click at [673, 145] on input "[PERSON_NAME]" at bounding box center [793, 148] width 325 height 20
click at [674, 146] on input "[PERSON_NAME]" at bounding box center [793, 148] width 325 height 20
click at [680, 152] on input "[PERSON_NAME]" at bounding box center [793, 148] width 325 height 20
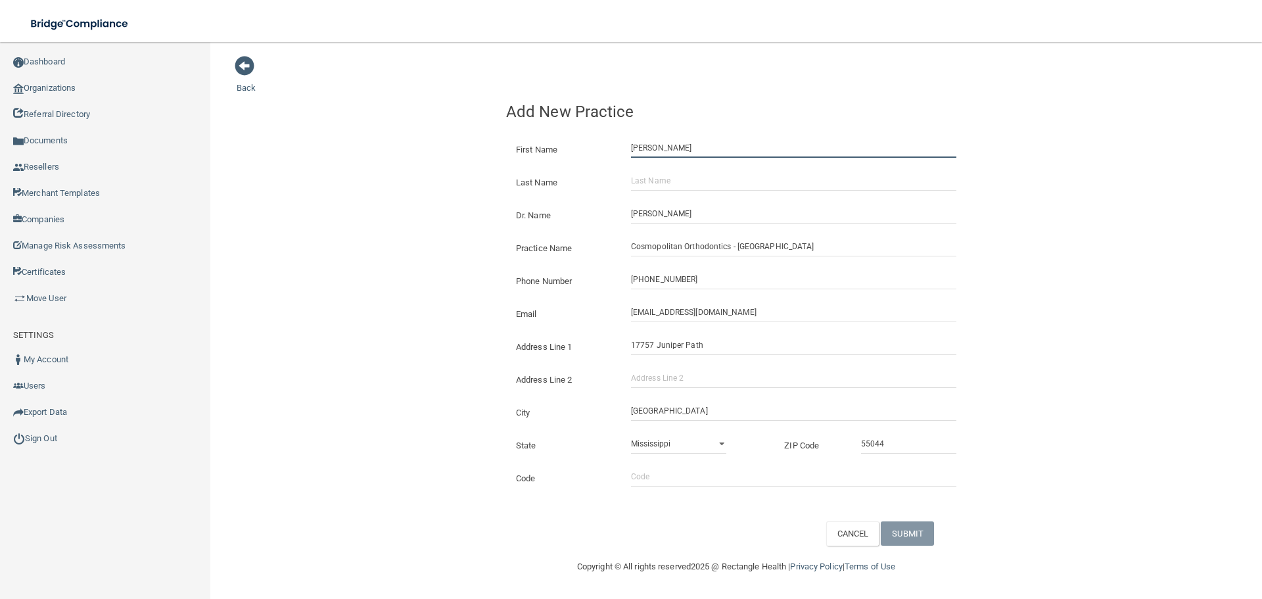
click at [681, 152] on input "[PERSON_NAME]" at bounding box center [793, 148] width 325 height 20
type input "[PERSON_NAME]"
click at [699, 181] on input "Last Name" at bounding box center [793, 181] width 325 height 20
paste input "[PERSON_NAME]"
type input "[PERSON_NAME]"
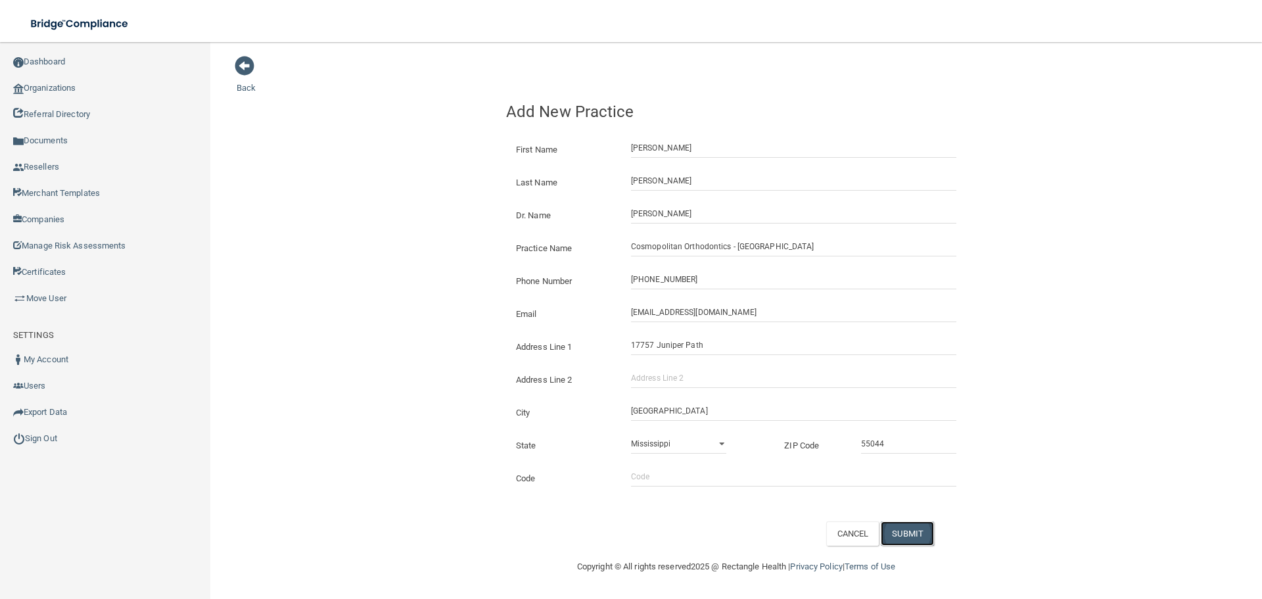
click at [913, 533] on button "SUBMIT" at bounding box center [907, 533] width 53 height 24
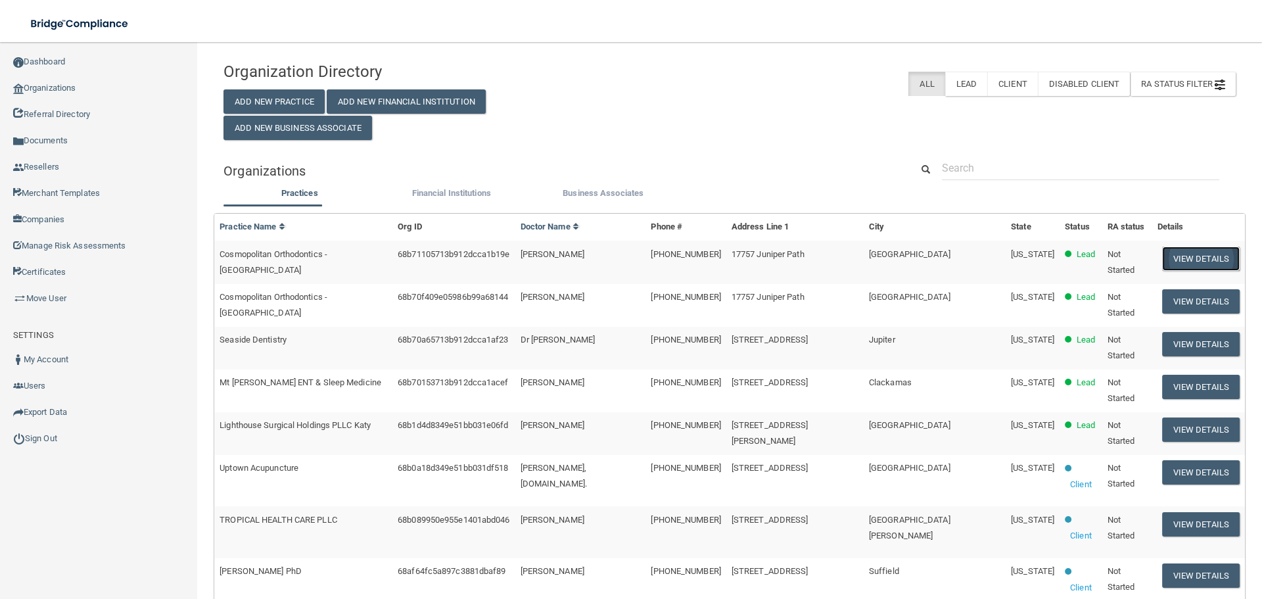
click at [1190, 255] on button "View Details" at bounding box center [1201, 258] width 78 height 24
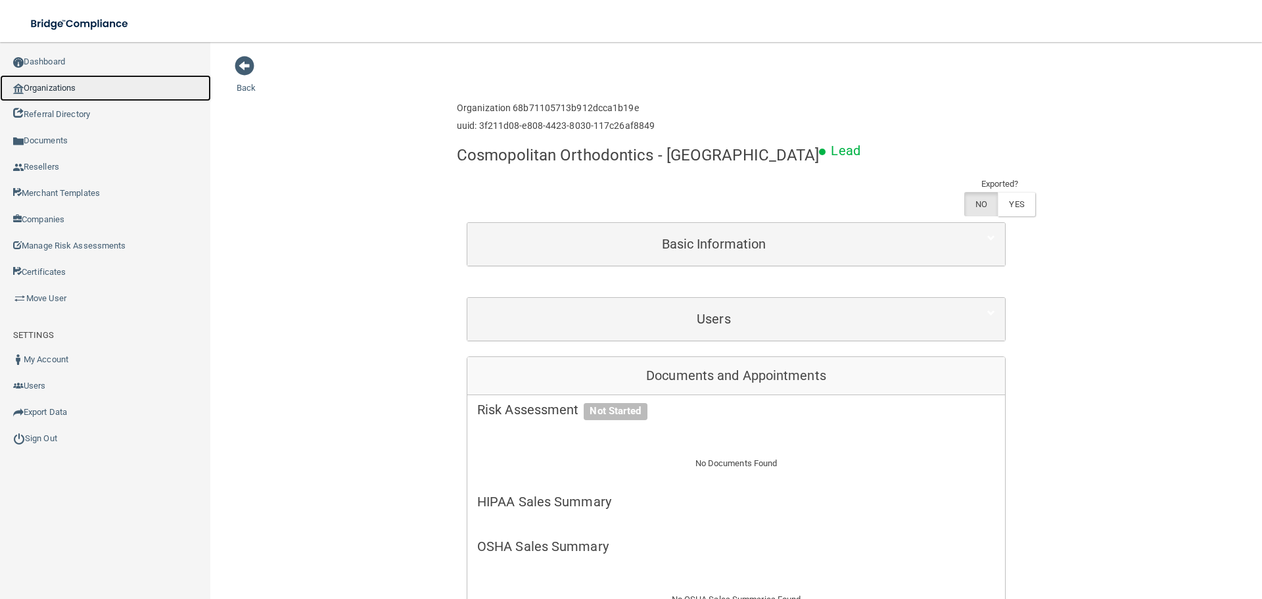
click at [93, 95] on link "Organizations" at bounding box center [105, 88] width 211 height 26
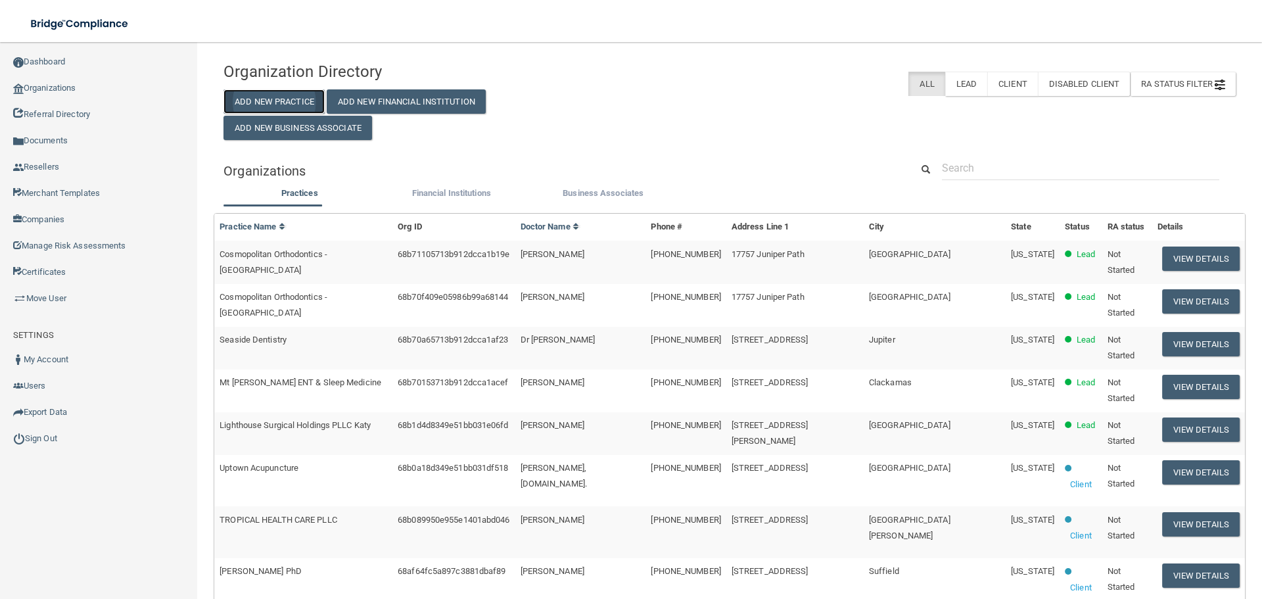
click at [296, 98] on button "Add New Practice" at bounding box center [273, 101] width 101 height 24
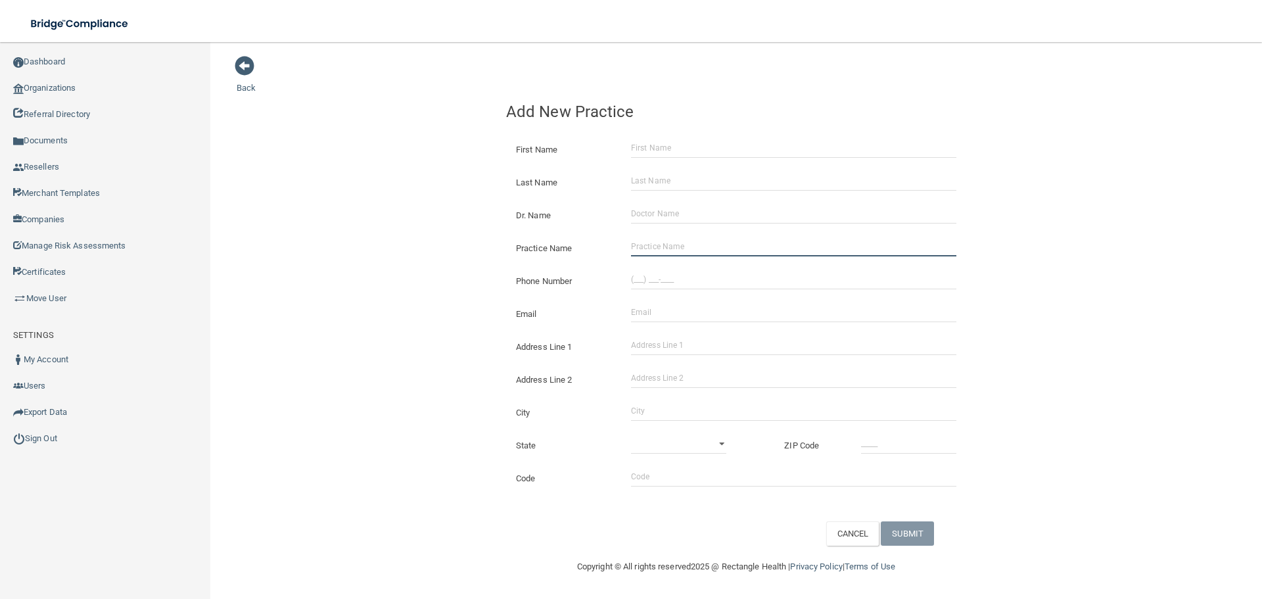
click at [657, 239] on input "Practice Name" at bounding box center [793, 247] width 325 height 20
paste input "Signature Smiles of [GEOGRAPHIC_DATA]"
type input "Signature Smiles of [GEOGRAPHIC_DATA]"
drag, startPoint x: 638, startPoint y: 279, endPoint x: 683, endPoint y: 274, distance: 45.0
click at [639, 279] on input "(___) ___-____" at bounding box center [793, 279] width 325 height 20
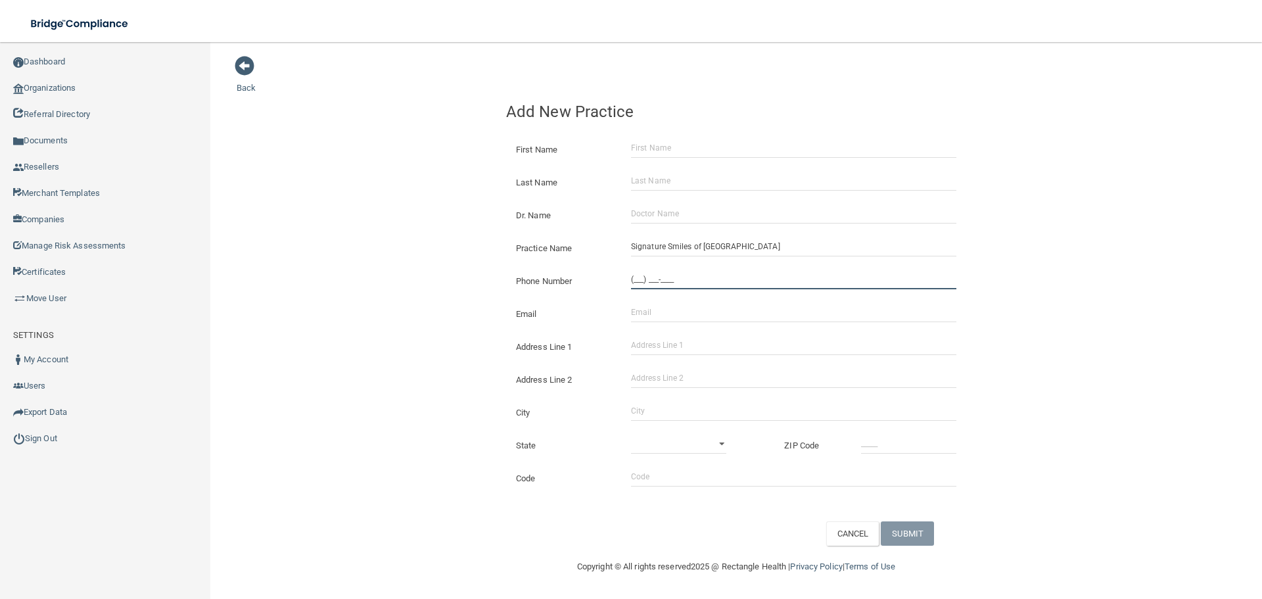
paste input "224) 217-5400"
type input "[PHONE_NUMBER]"
drag, startPoint x: 701, startPoint y: 342, endPoint x: 712, endPoint y: 340, distance: 12.1
click at [701, 342] on input "Address Line 1" at bounding box center [793, 345] width 325 height 20
paste input "[STREET_ADDRESS][PERSON_NAME]"
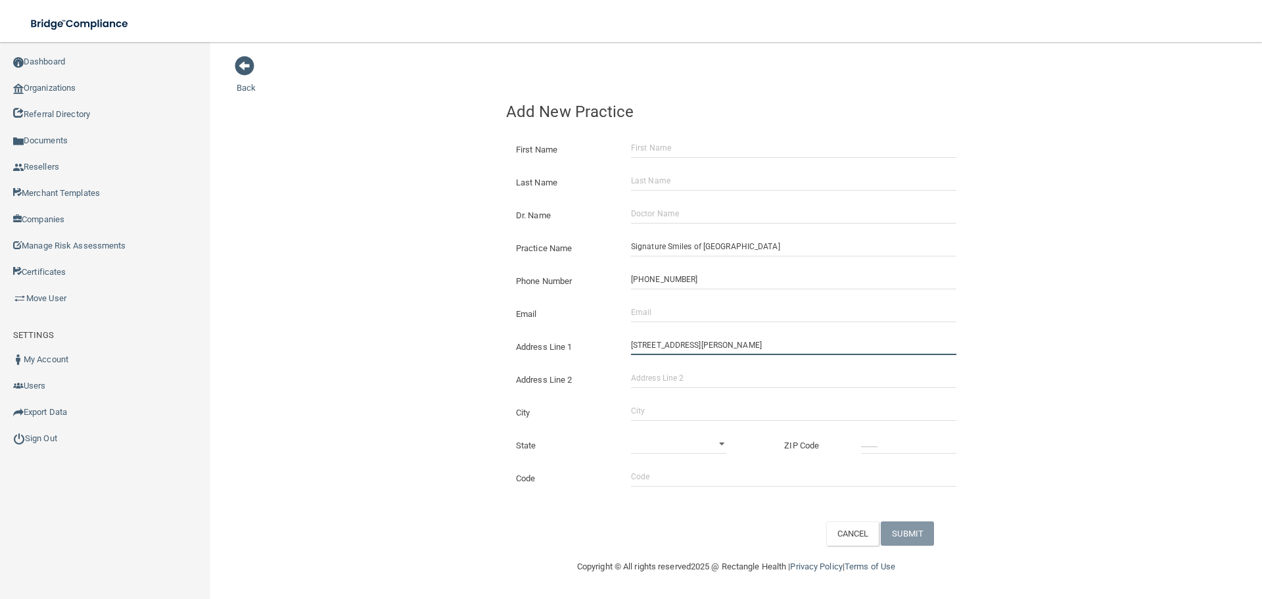
drag, startPoint x: 770, startPoint y: 337, endPoint x: 729, endPoint y: 350, distance: 42.6
click at [729, 350] on input "[STREET_ADDRESS][PERSON_NAME]" at bounding box center [793, 345] width 325 height 20
type input "[STREET_ADDRESS][PERSON_NAME]"
click at [635, 383] on input "Address Line 2" at bounding box center [793, 378] width 325 height 20
paste input "Suite 502"
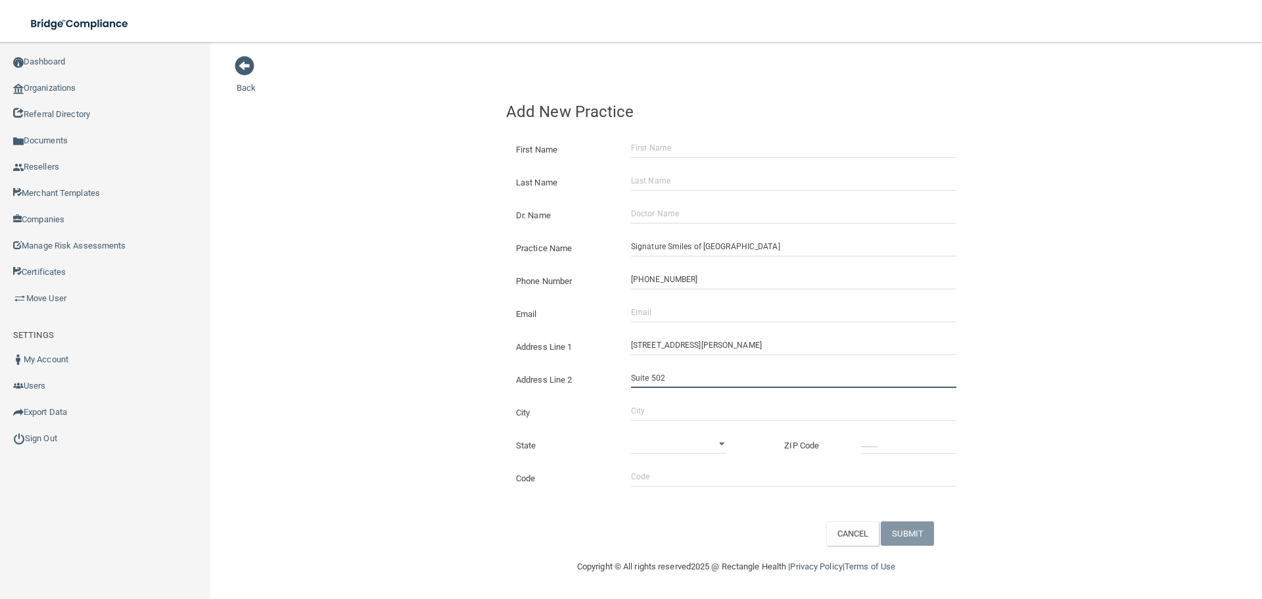
type input "Suite 502"
click at [658, 408] on input "City" at bounding box center [793, 411] width 325 height 20
type input "[GEOGRAPHIC_DATA]"
click at [662, 440] on select "[US_STATE] [US_STATE] [US_STATE] [US_STATE] [US_STATE] [US_STATE] [US_STATE] [U…" at bounding box center [678, 444] width 95 height 20
select select "13"
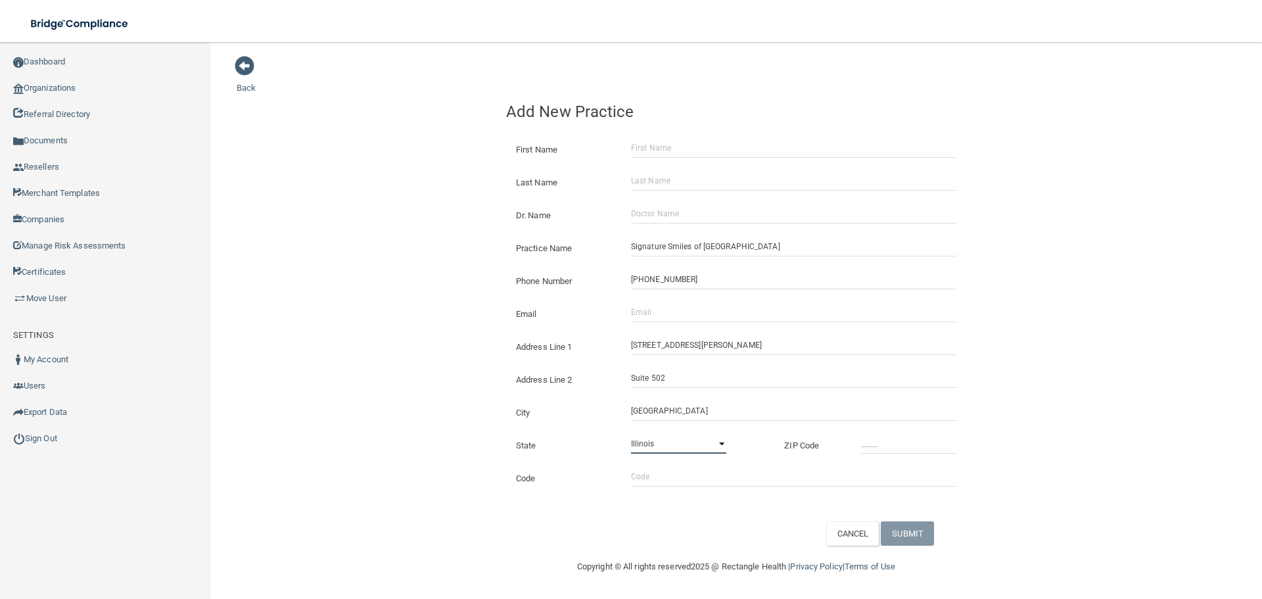
click at [631, 434] on select "[US_STATE] [US_STATE] [US_STATE] [US_STATE] [US_STATE] [US_STATE] [US_STATE] [U…" at bounding box center [678, 444] width 95 height 20
click at [881, 437] on input "_____" at bounding box center [908, 444] width 95 height 20
type input "60068"
drag, startPoint x: 674, startPoint y: 313, endPoint x: 656, endPoint y: 313, distance: 17.8
click at [674, 313] on input "Email" at bounding box center [793, 312] width 325 height 20
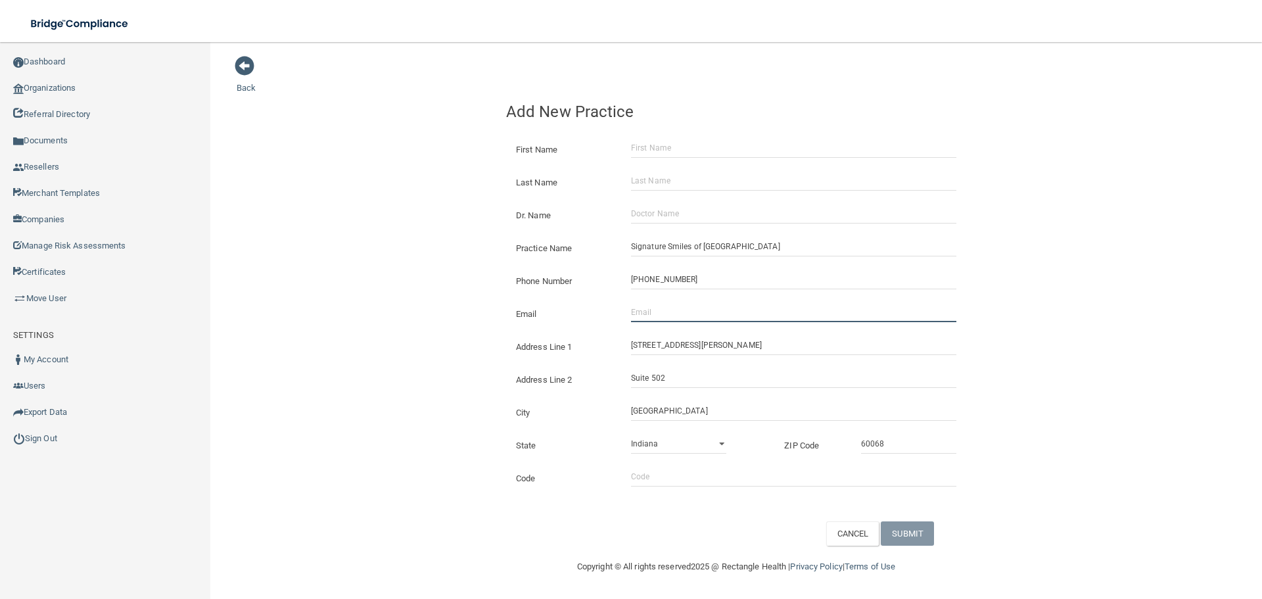
paste input "[EMAIL_ADDRESS][DOMAIN_NAME]"
type input "[EMAIL_ADDRESS][DOMAIN_NAME]"
click at [482, 283] on div "Back Add New Practice First Name Last Name Dr. Name Practice Name Signature Smi…" at bounding box center [736, 300] width 999 height 490
click at [652, 210] on input "Dr. Name" at bounding box center [793, 214] width 325 height 20
paste input "[PERSON_NAME]"
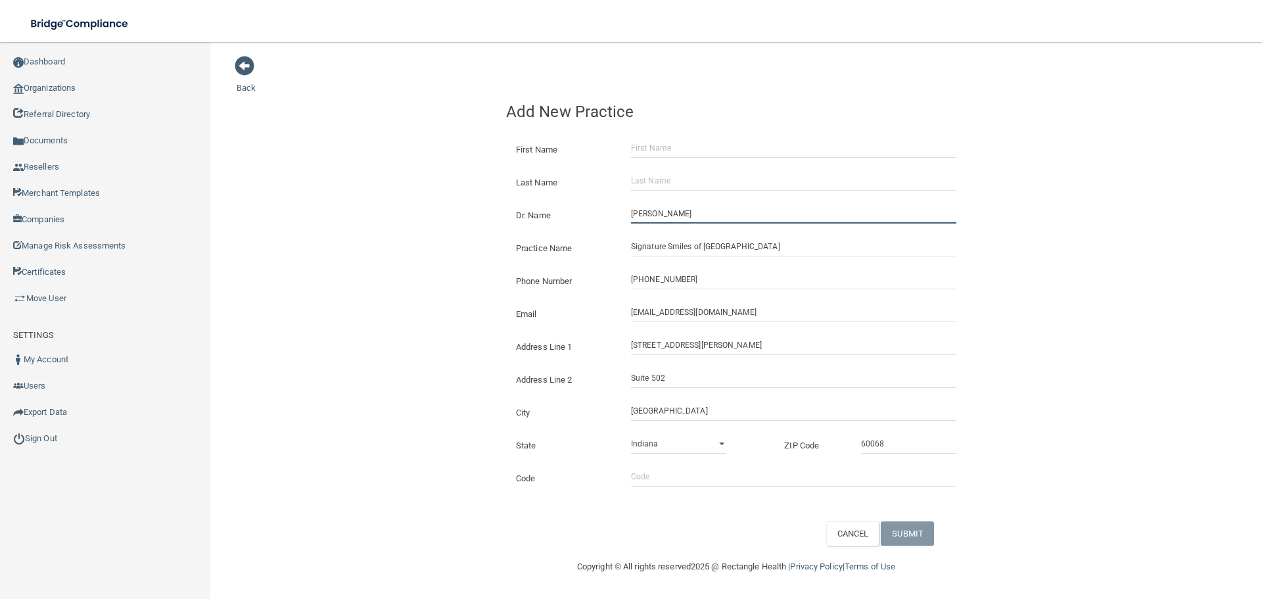
type input "[PERSON_NAME]"
click at [643, 160] on div "First Name" at bounding box center [736, 144] width 480 height 33
click at [648, 154] on input "First Name" at bounding box center [793, 148] width 325 height 20
paste input "[PERSON_NAME]"
click at [674, 150] on input "[PERSON_NAME]" at bounding box center [793, 148] width 325 height 20
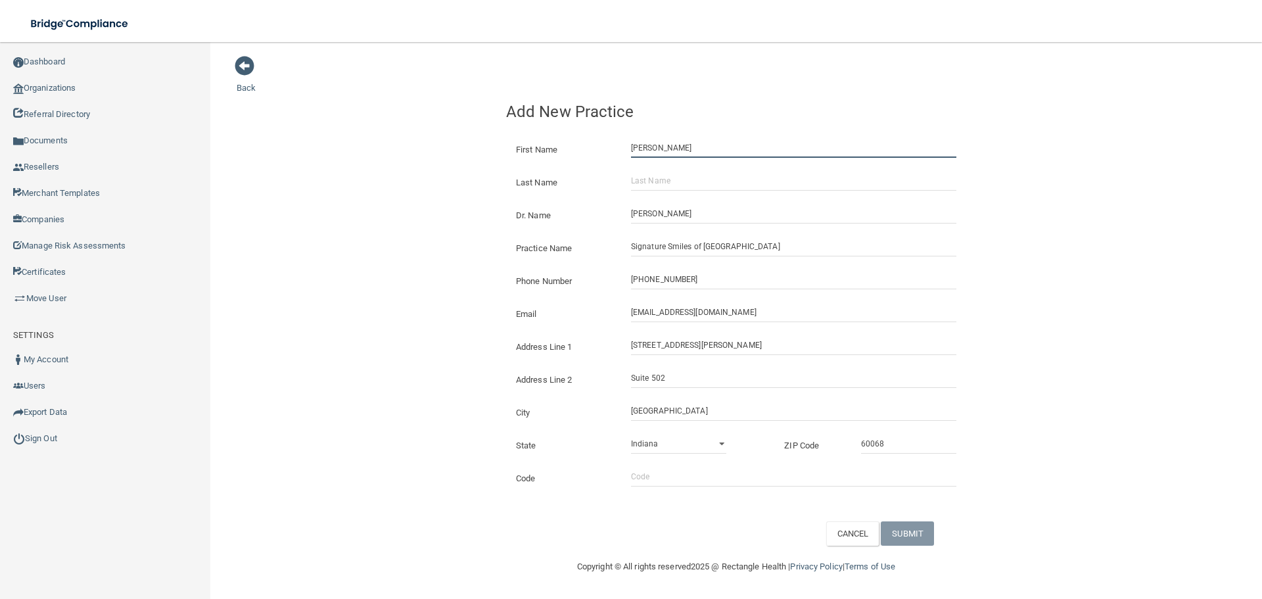
click at [674, 150] on input "[PERSON_NAME]" at bounding box center [793, 148] width 325 height 20
type input "Kaveh"
drag, startPoint x: 679, startPoint y: 176, endPoint x: 672, endPoint y: 179, distance: 7.9
click at [679, 176] on input "Last Name" at bounding box center [793, 181] width 325 height 20
paste input "Kandi"
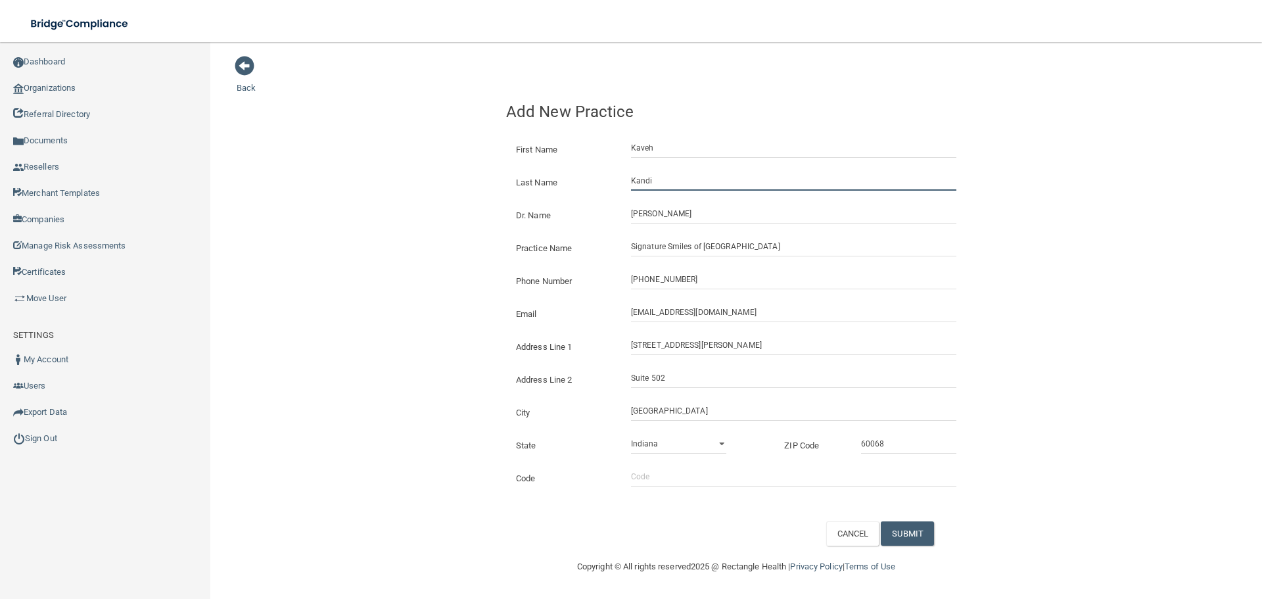
type input "Kandi"
click at [902, 520] on form "First Name [GEOGRAPHIC_DATA] Last Name [PERSON_NAME] Dr. Name [GEOGRAPHIC_DATA]…" at bounding box center [736, 336] width 460 height 417
click at [911, 532] on button "SUBMIT" at bounding box center [907, 533] width 53 height 24
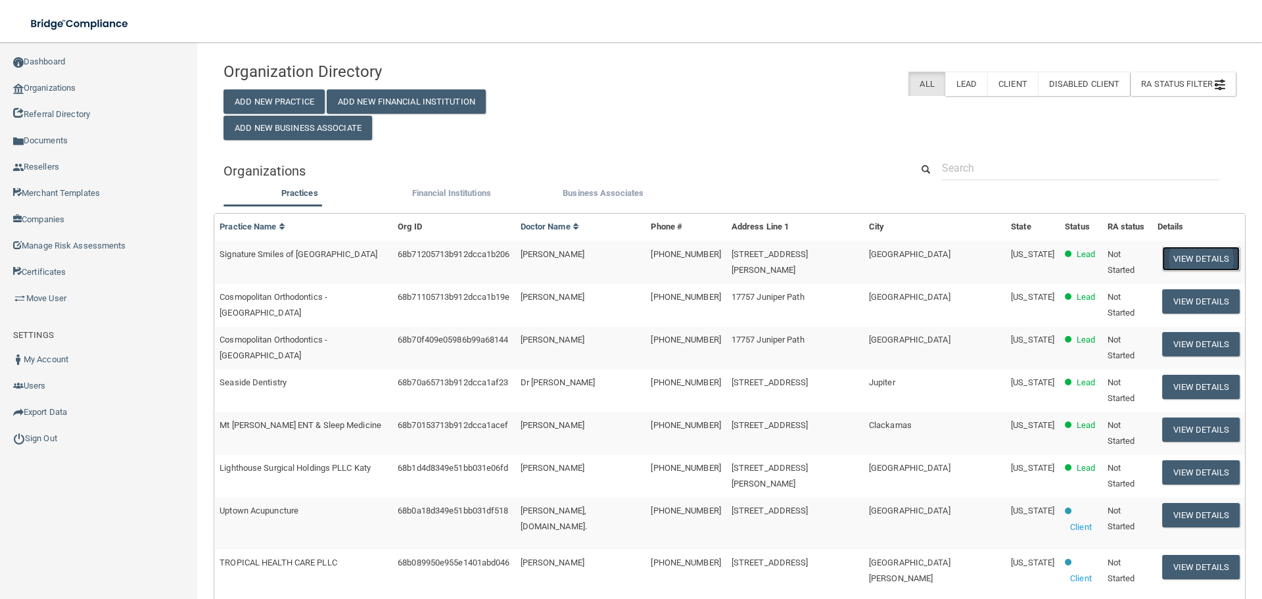
click at [1162, 249] on button "View Details" at bounding box center [1201, 258] width 78 height 24
